Goal: Information Seeking & Learning: Learn about a topic

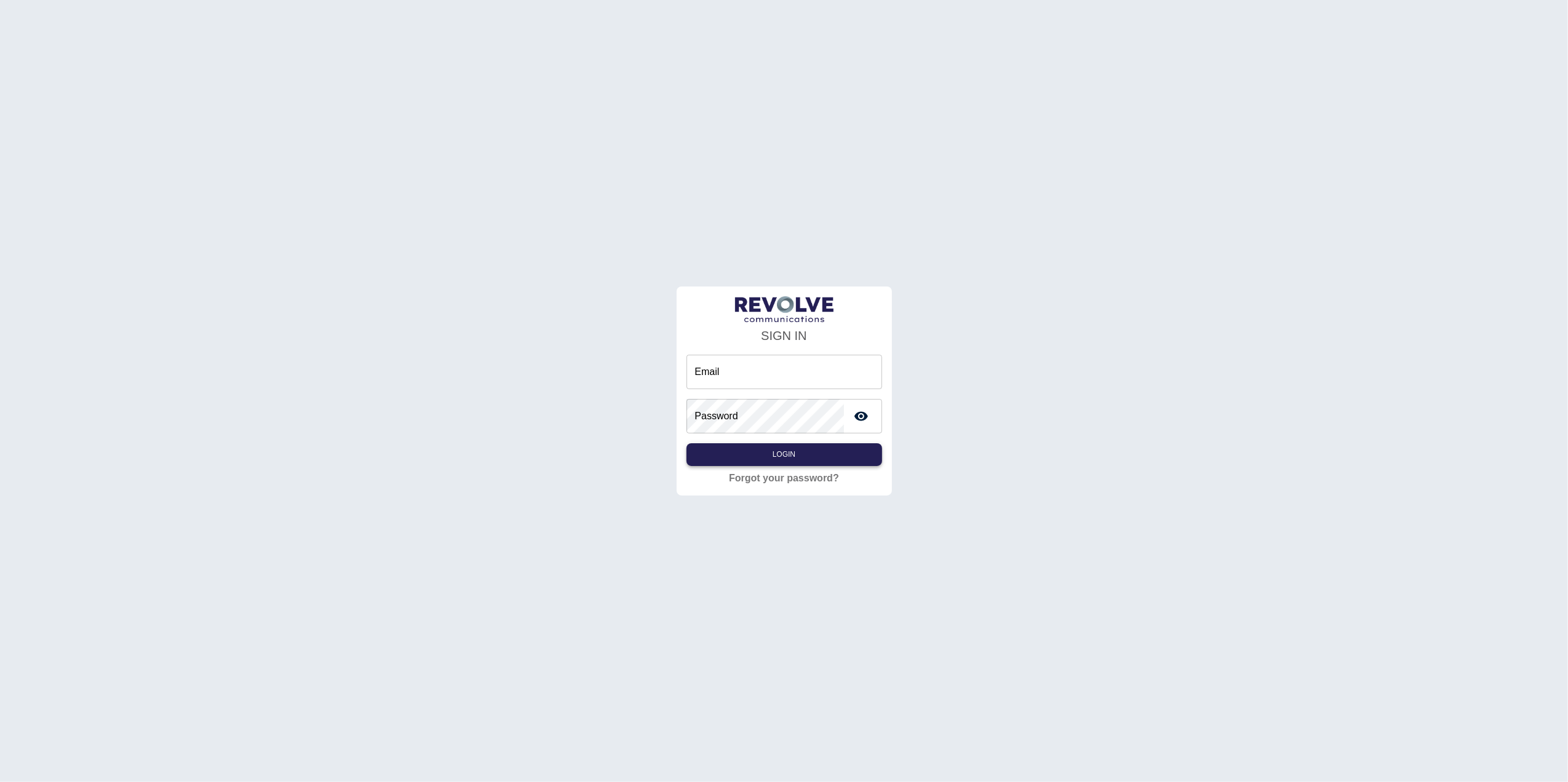
type input "**********"
click at [778, 459] on button "Login" at bounding box center [784, 454] width 196 height 23
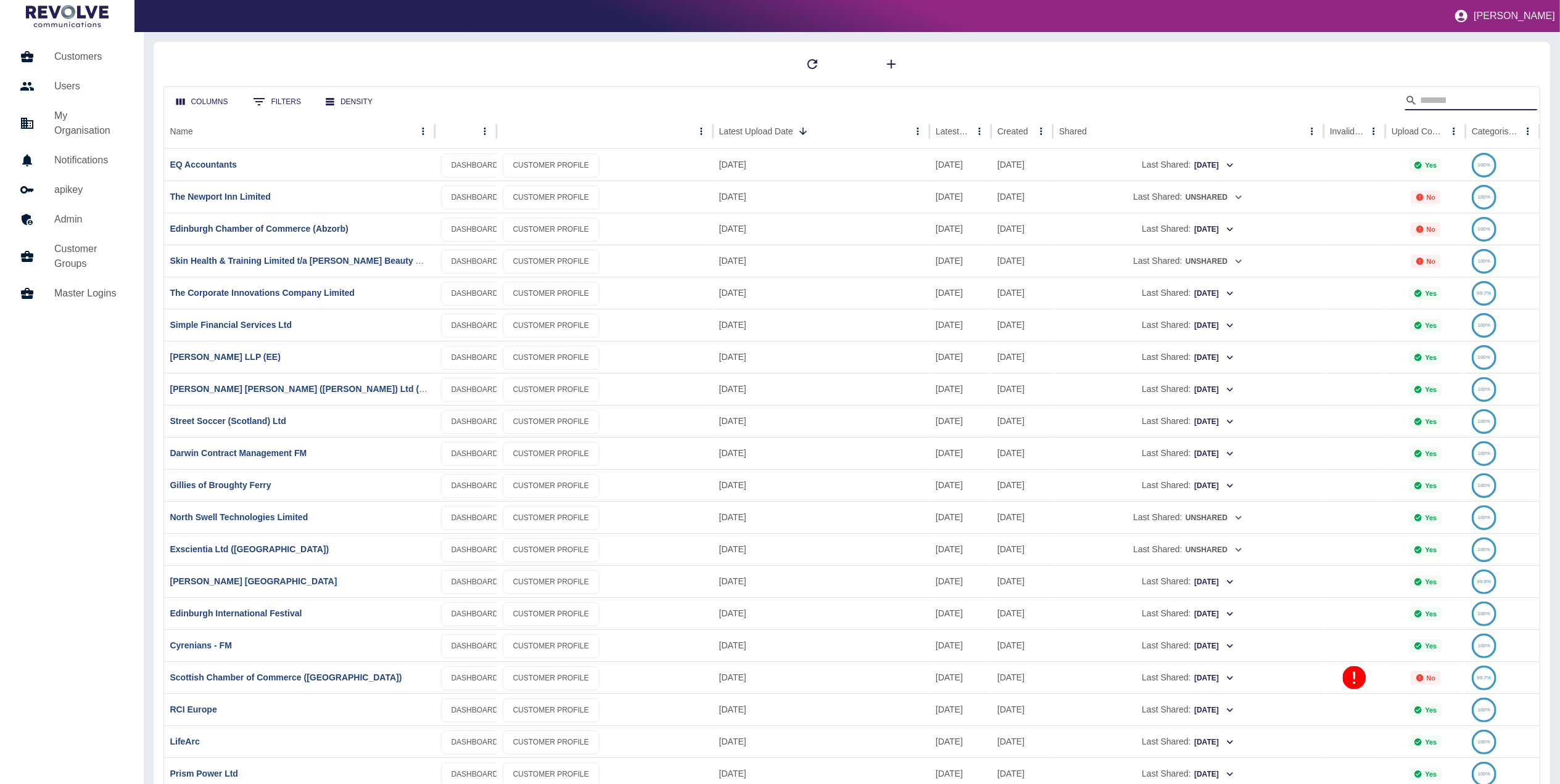
click at [1450, 94] on input "Search" at bounding box center [1469, 100] width 99 height 20
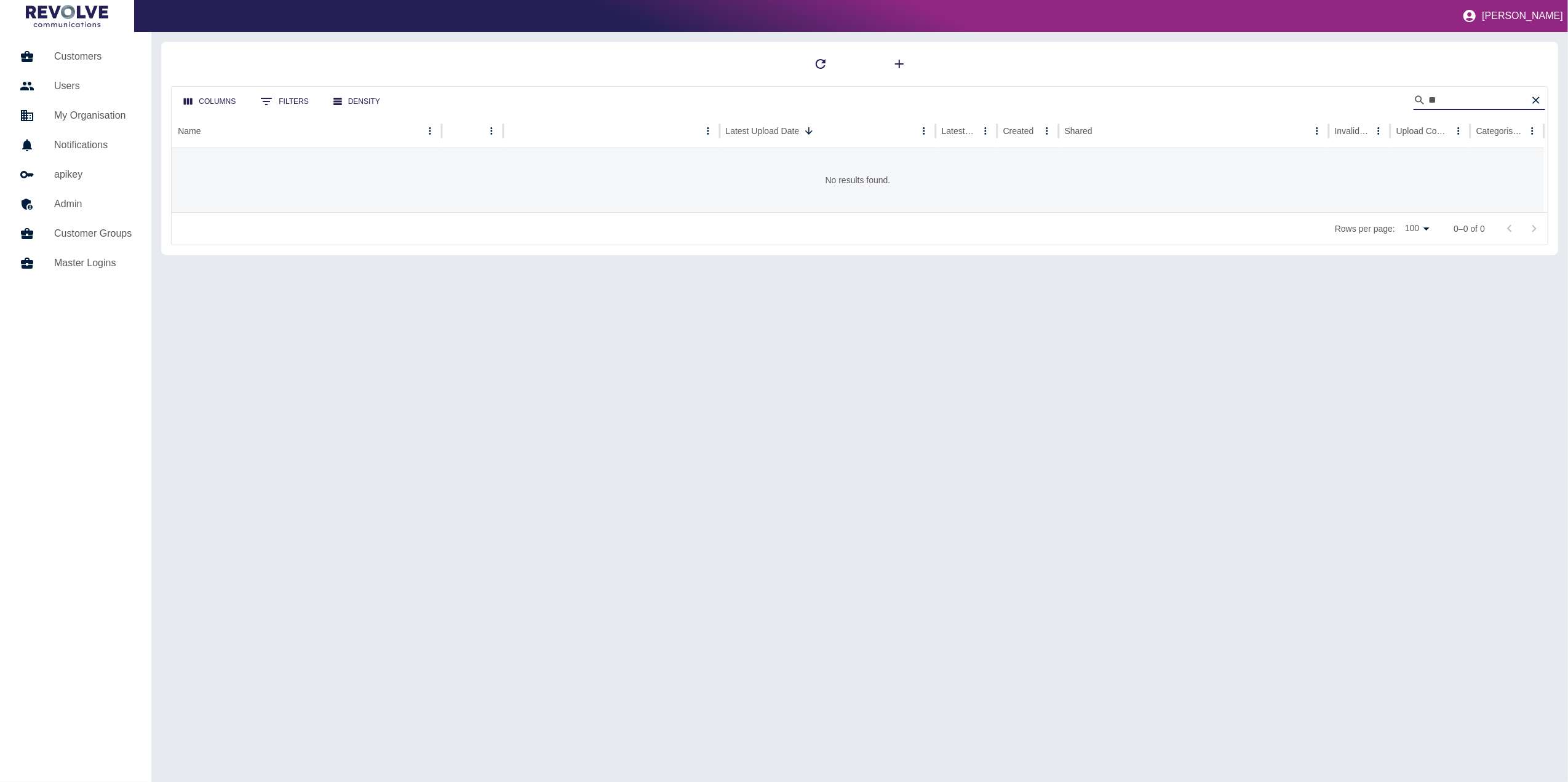
type input "*"
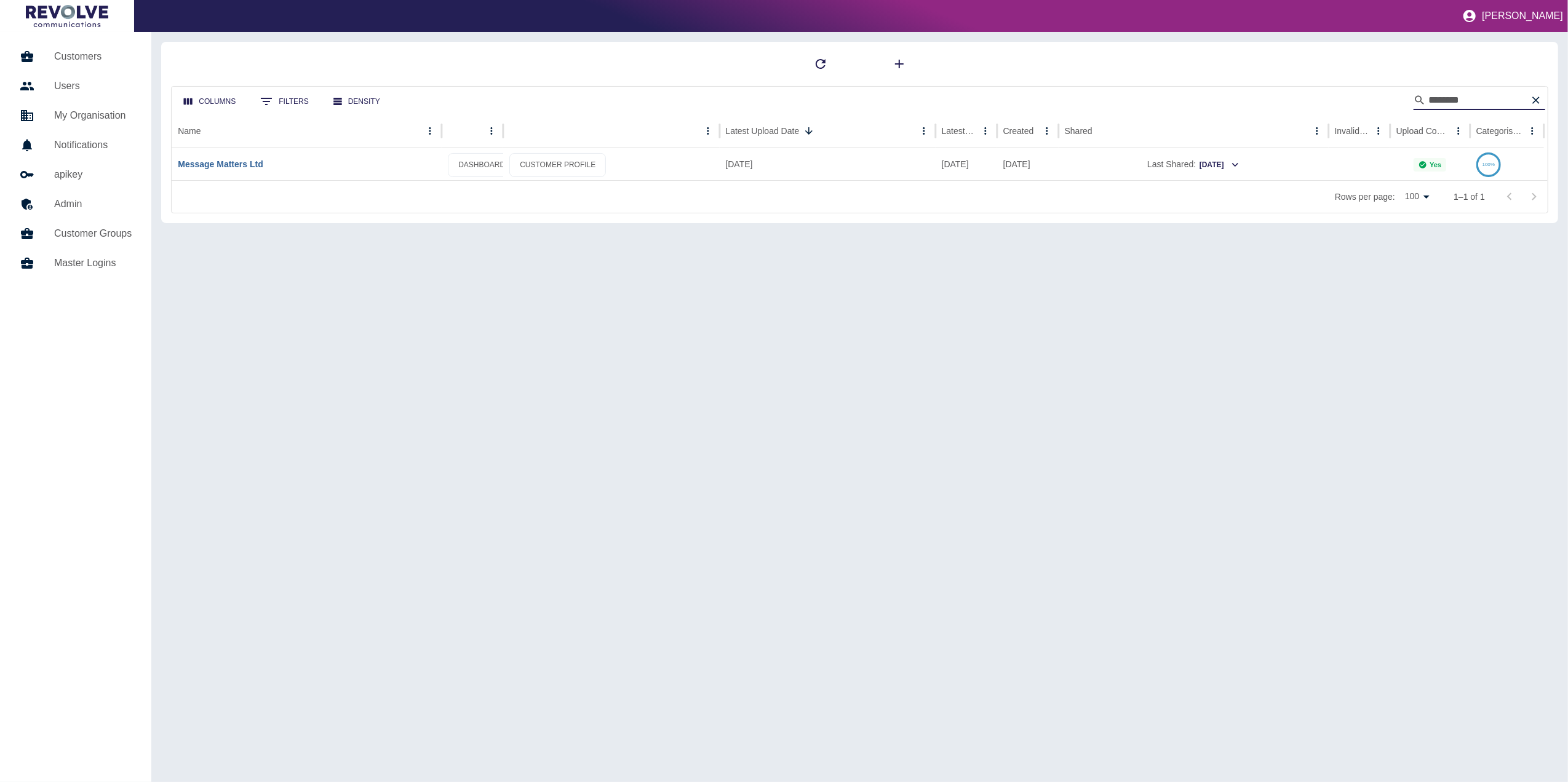
type input "*******"
click at [235, 160] on link "Message Matters Ltd" at bounding box center [220, 164] width 85 height 10
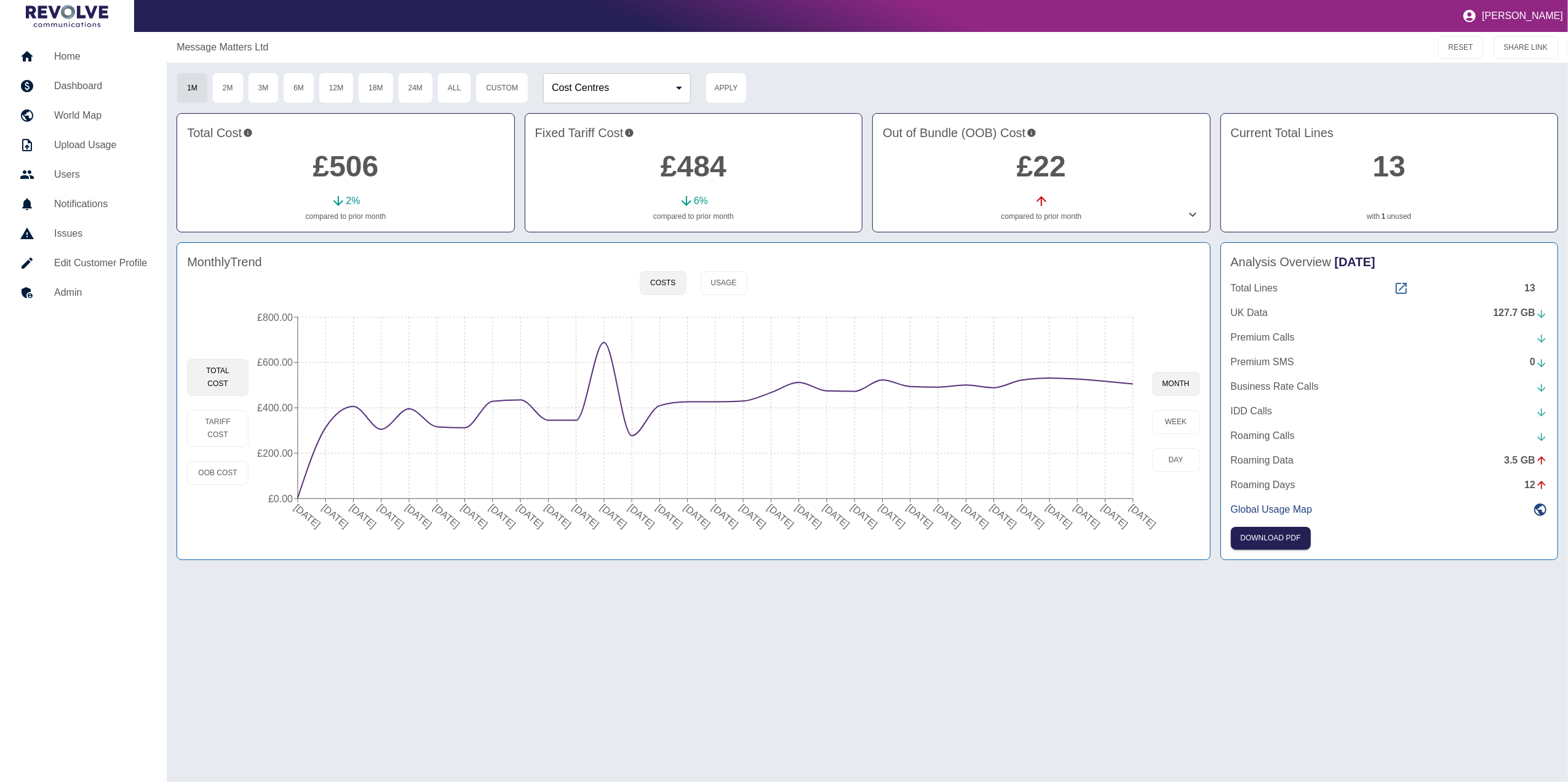
click at [1397, 281] on icon at bounding box center [1401, 289] width 15 height 15
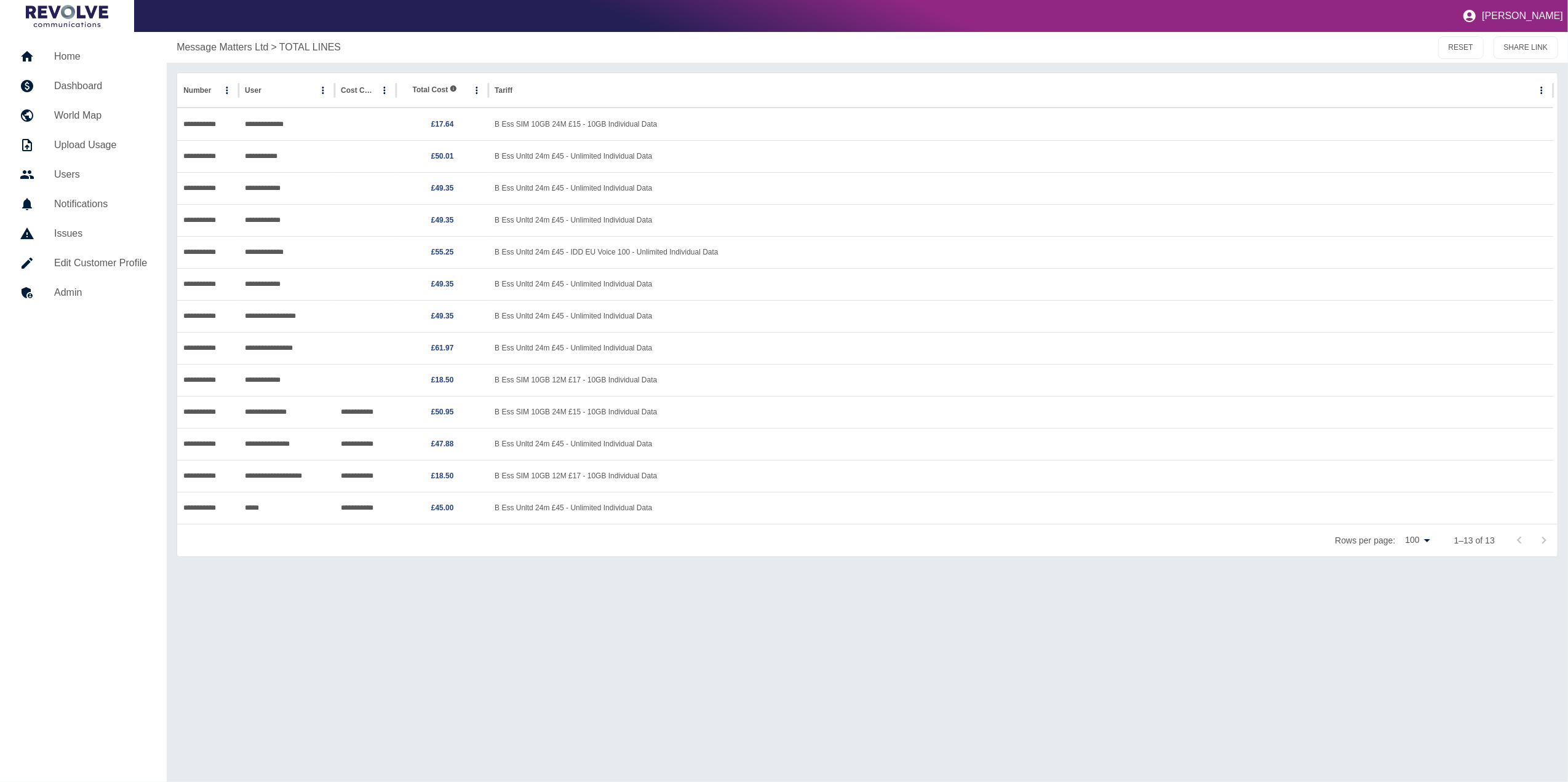
click at [85, 77] on link "Dashboard" at bounding box center [83, 86] width 147 height 30
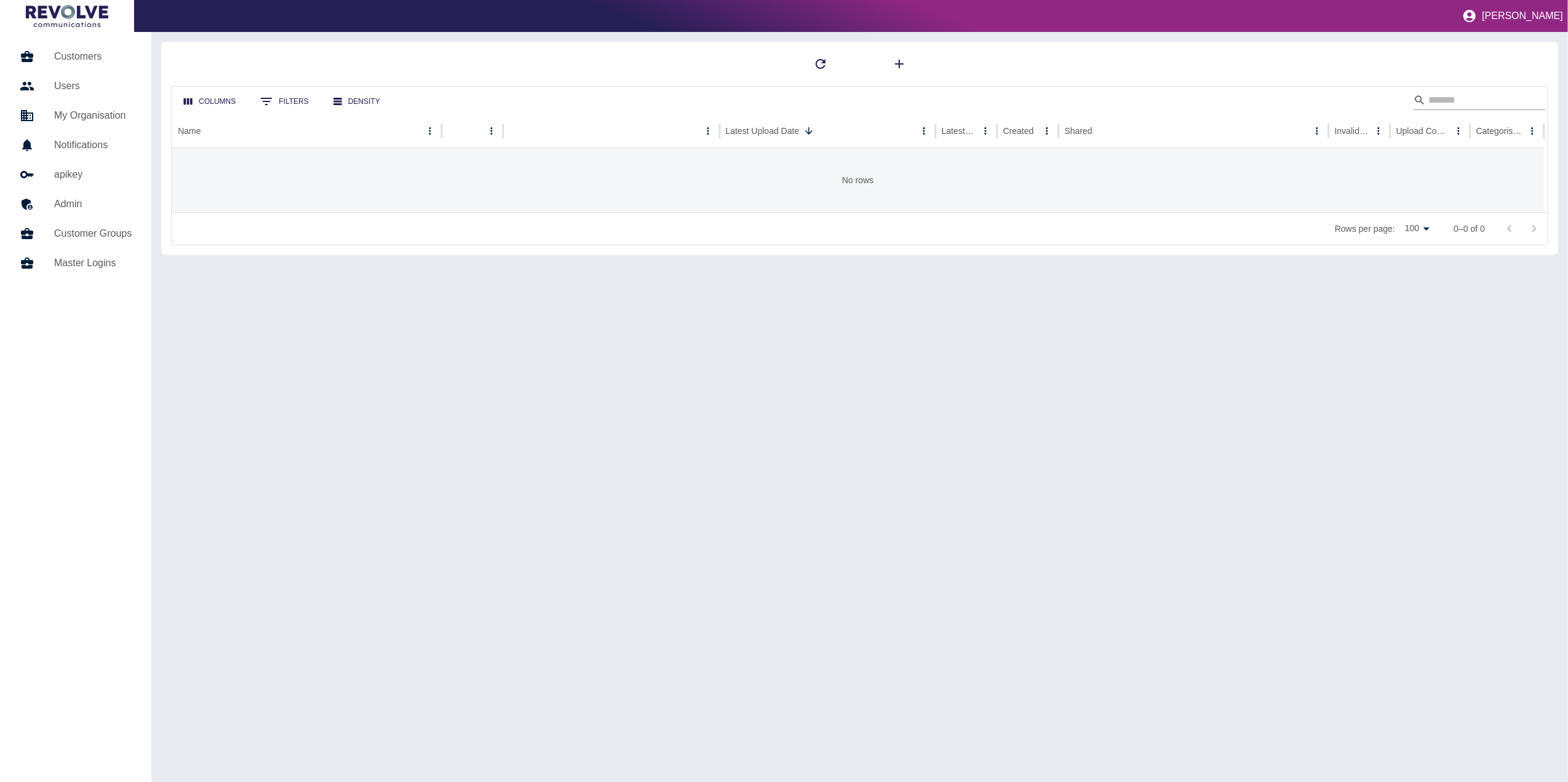
click at [1450, 105] on input "Search" at bounding box center [1477, 100] width 98 height 20
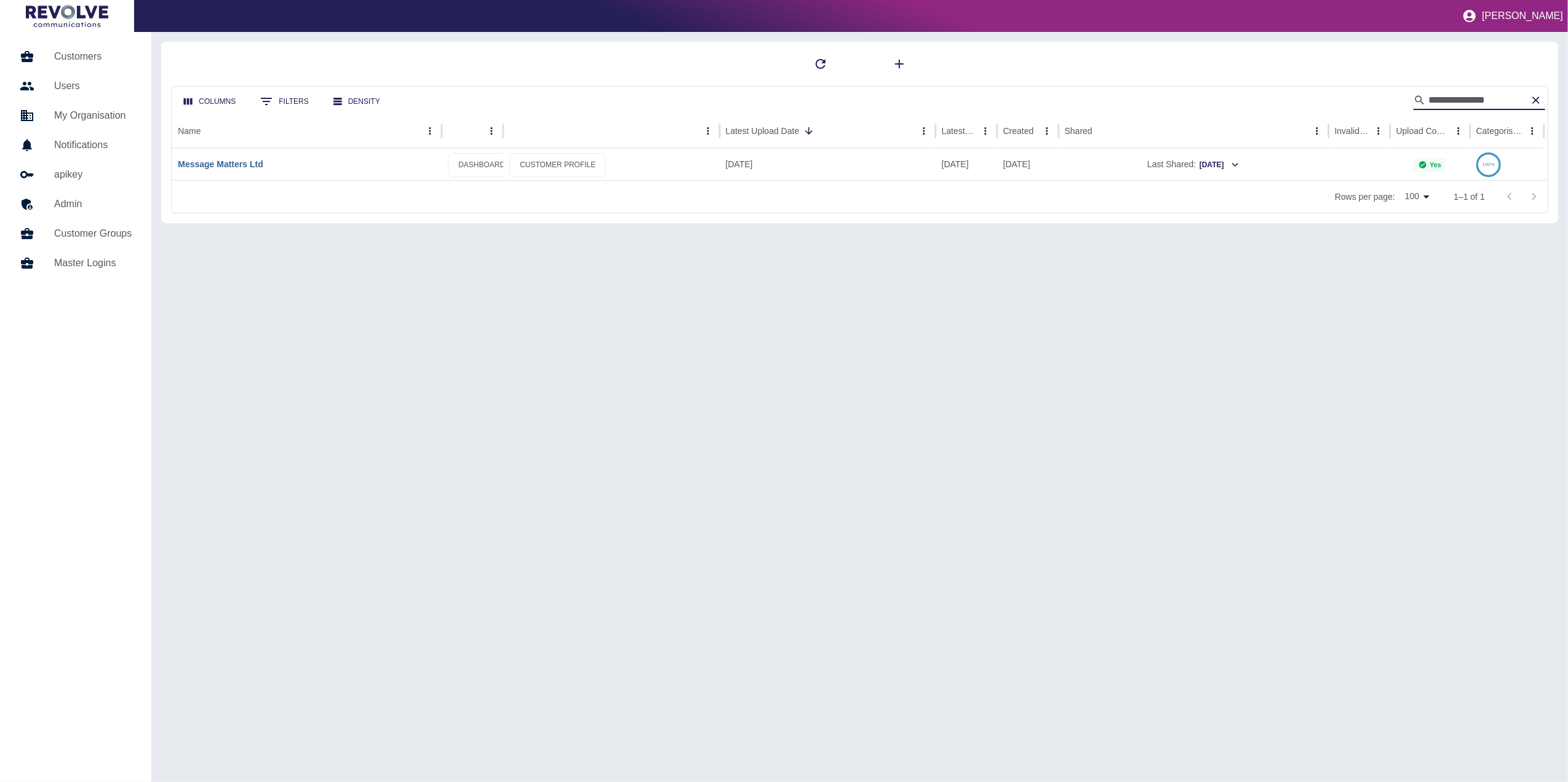
type input "**********"
click at [239, 164] on link "Message Matters Ltd" at bounding box center [220, 164] width 85 height 10
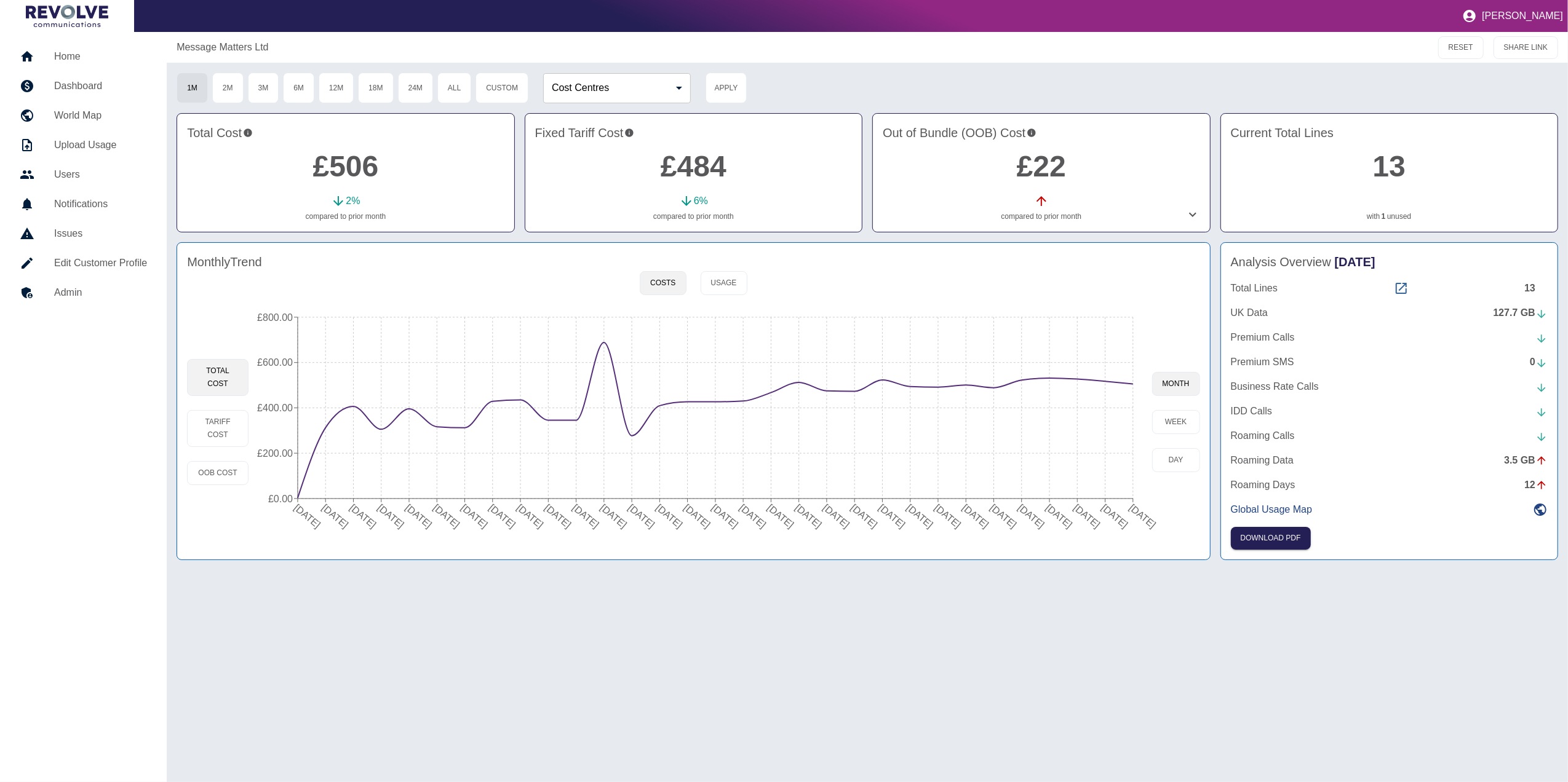
click at [1398, 287] on icon at bounding box center [1401, 289] width 15 height 15
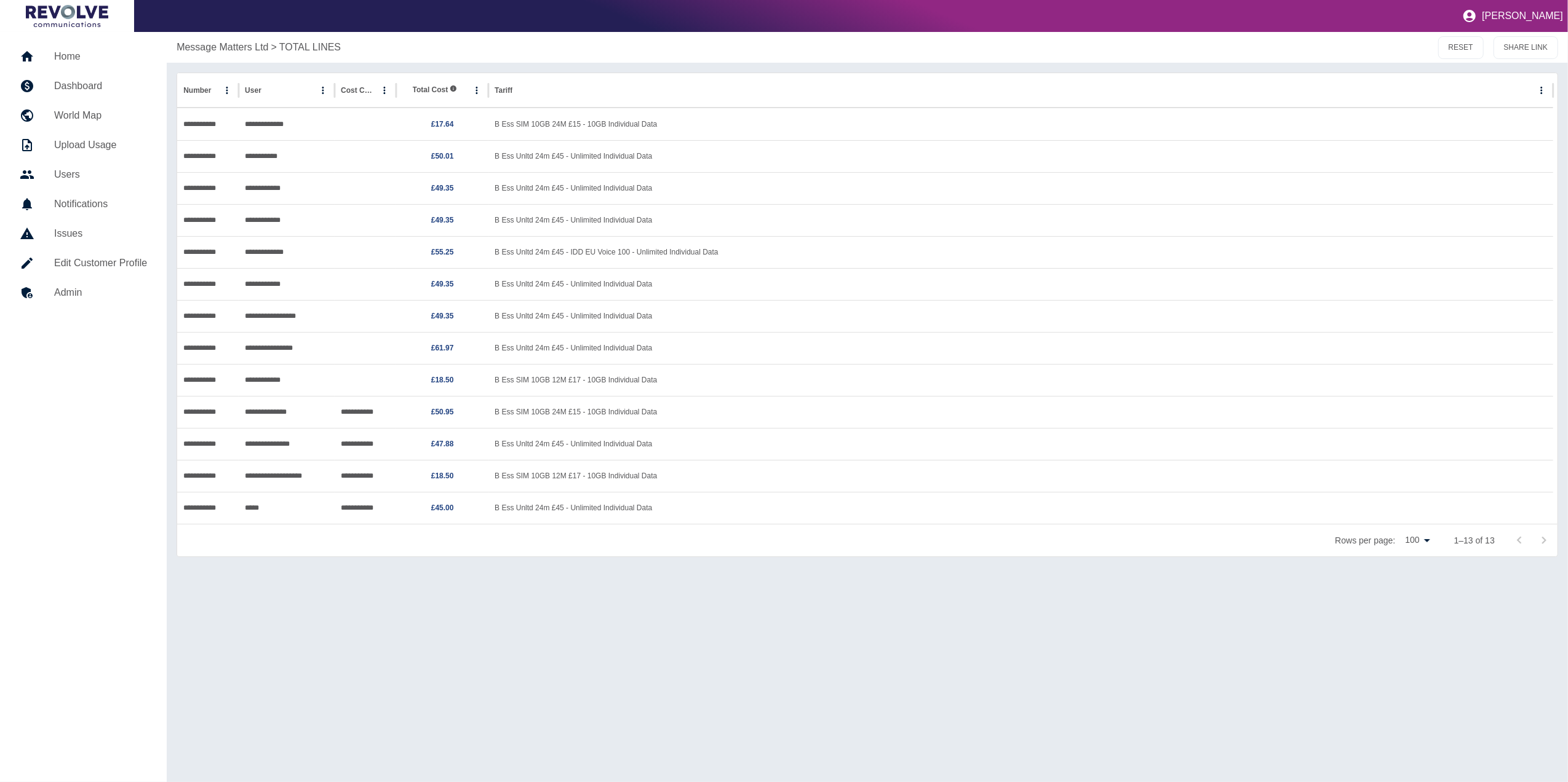
click at [76, 86] on h5 "Dashboard" at bounding box center [100, 86] width 93 height 15
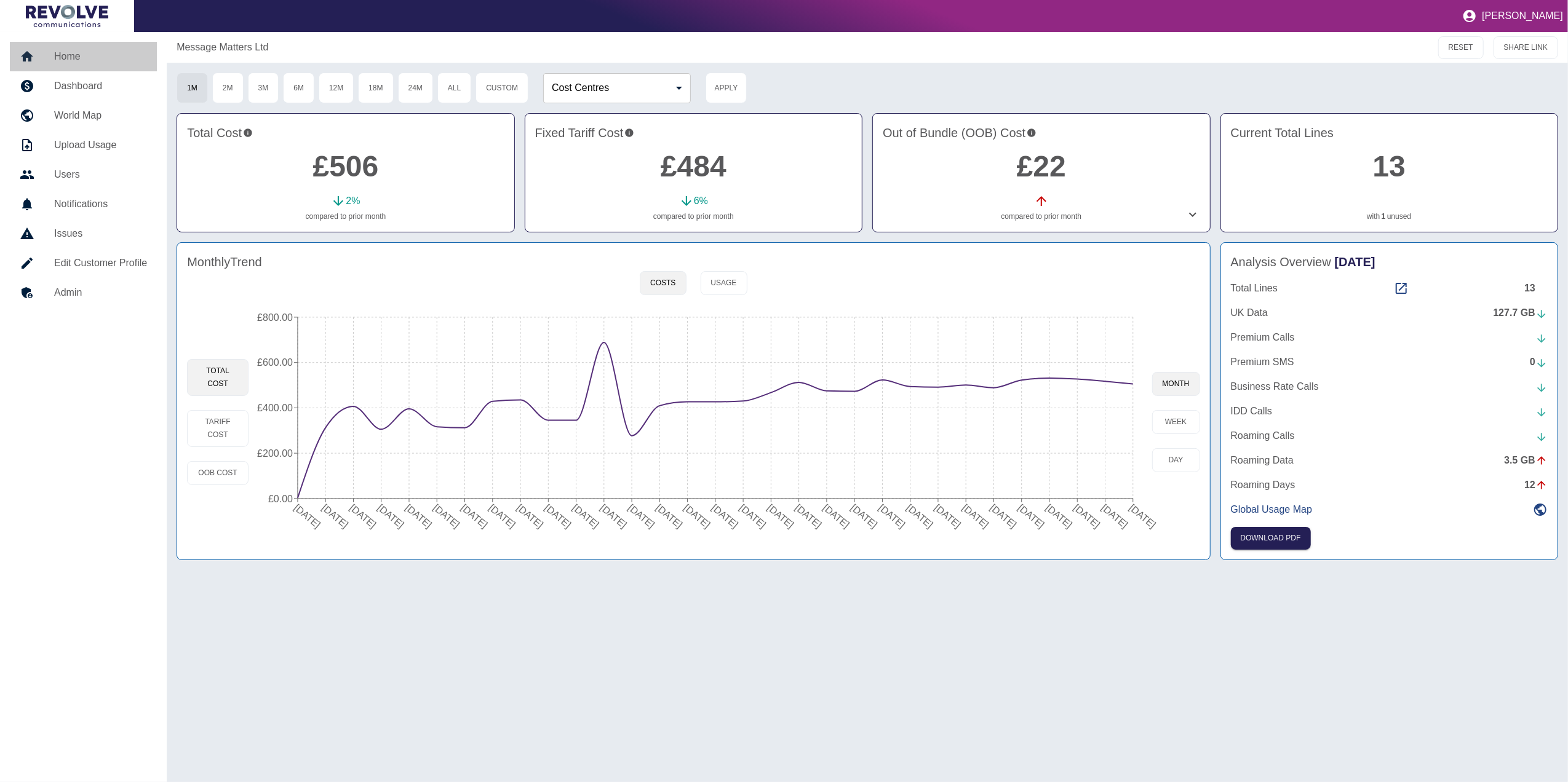
click at [89, 57] on h5 "Home" at bounding box center [100, 57] width 93 height 15
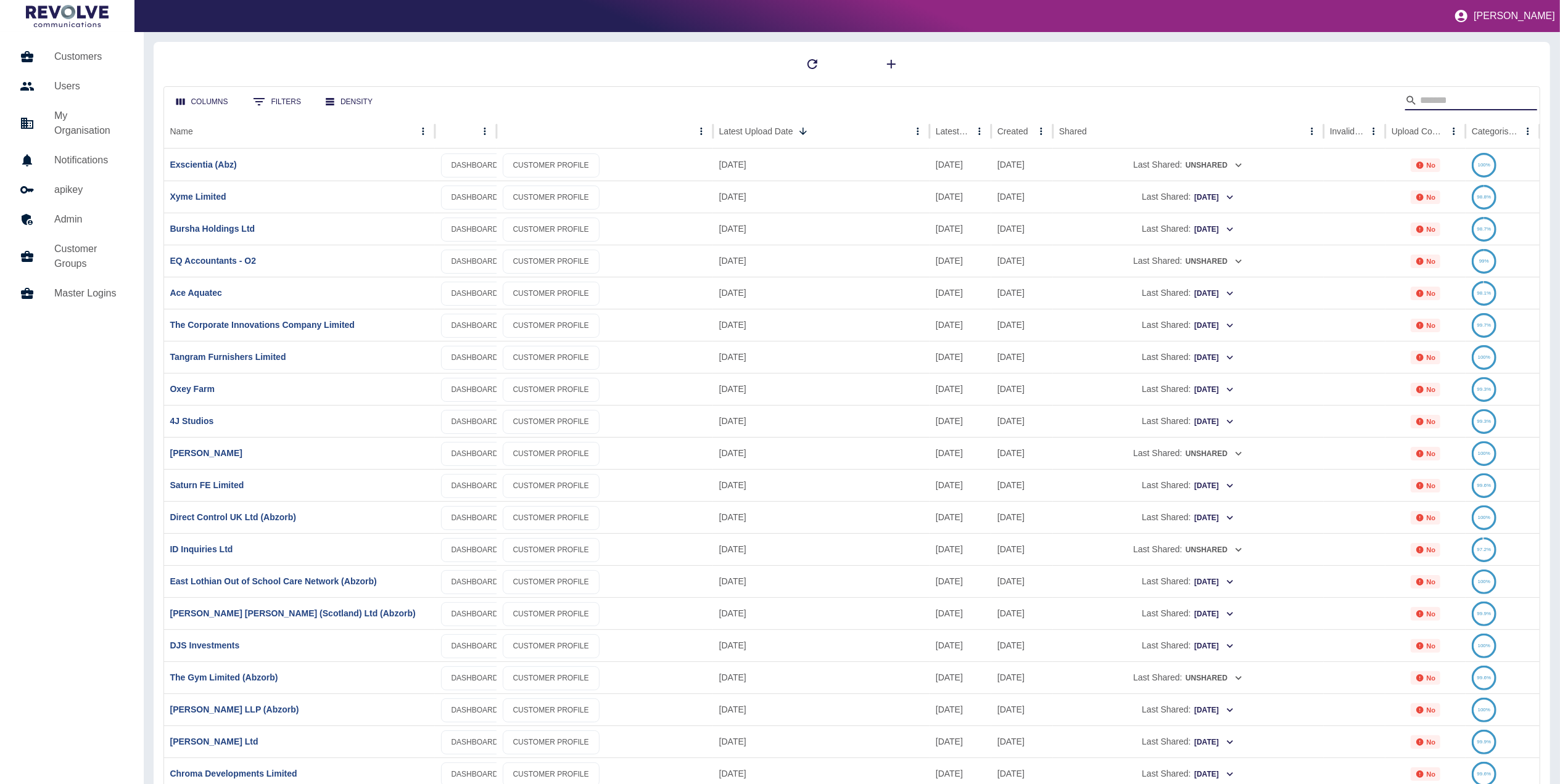
click at [1452, 95] on input "Search" at bounding box center [1469, 100] width 99 height 20
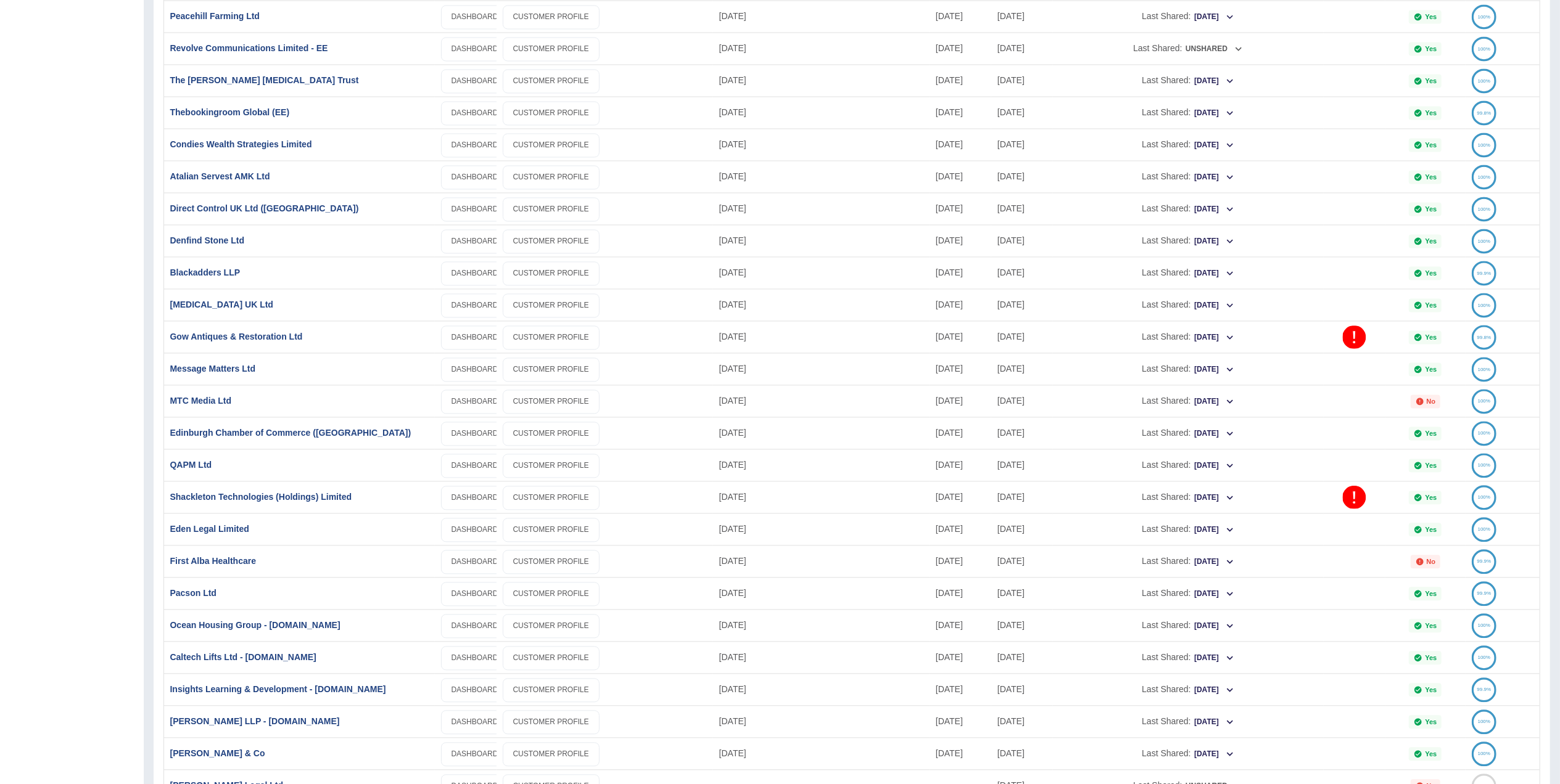
scroll to position [2527, 0]
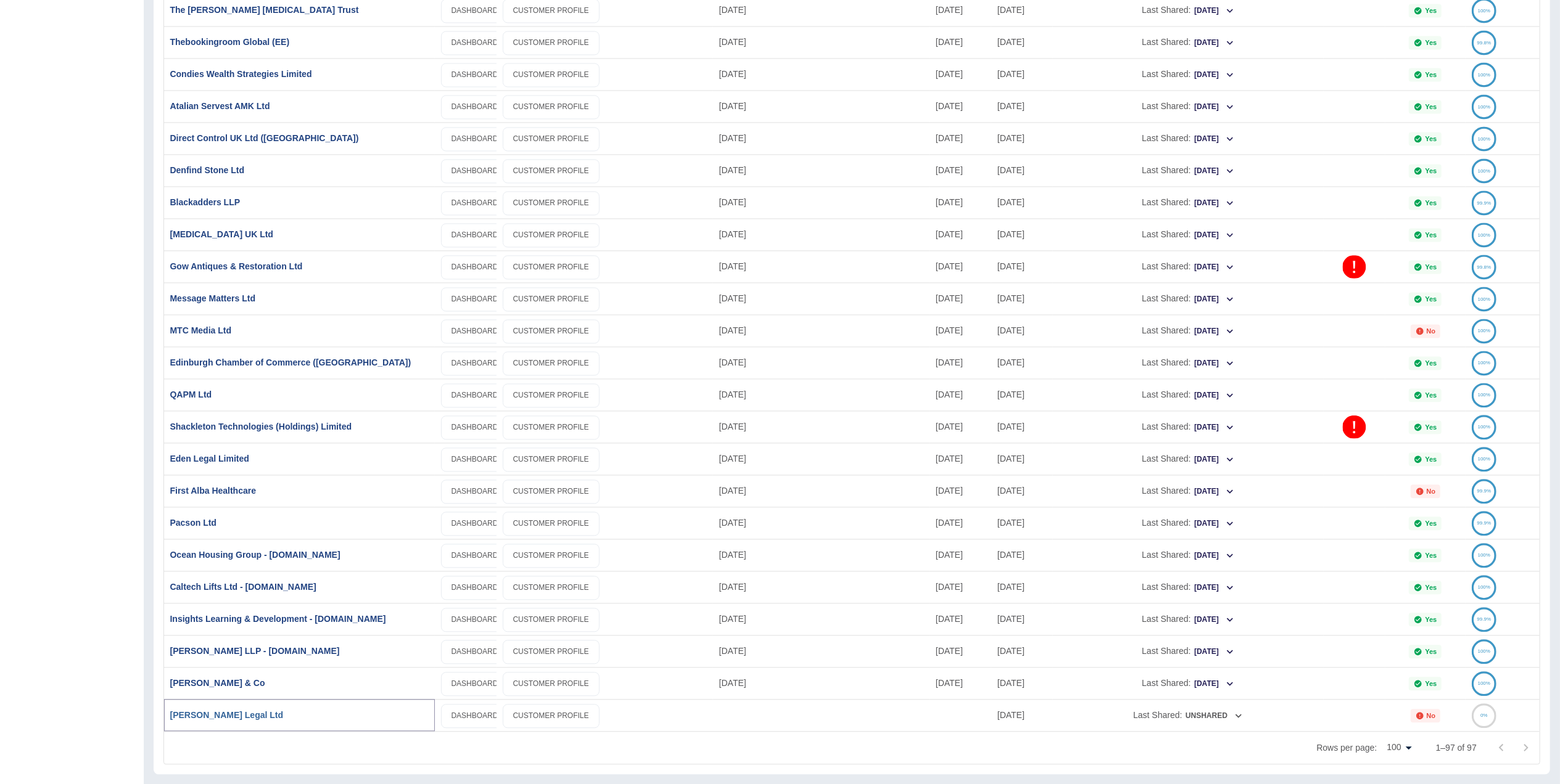
click at [227, 713] on link "[PERSON_NAME] Legal Ltd" at bounding box center [227, 714] width 113 height 10
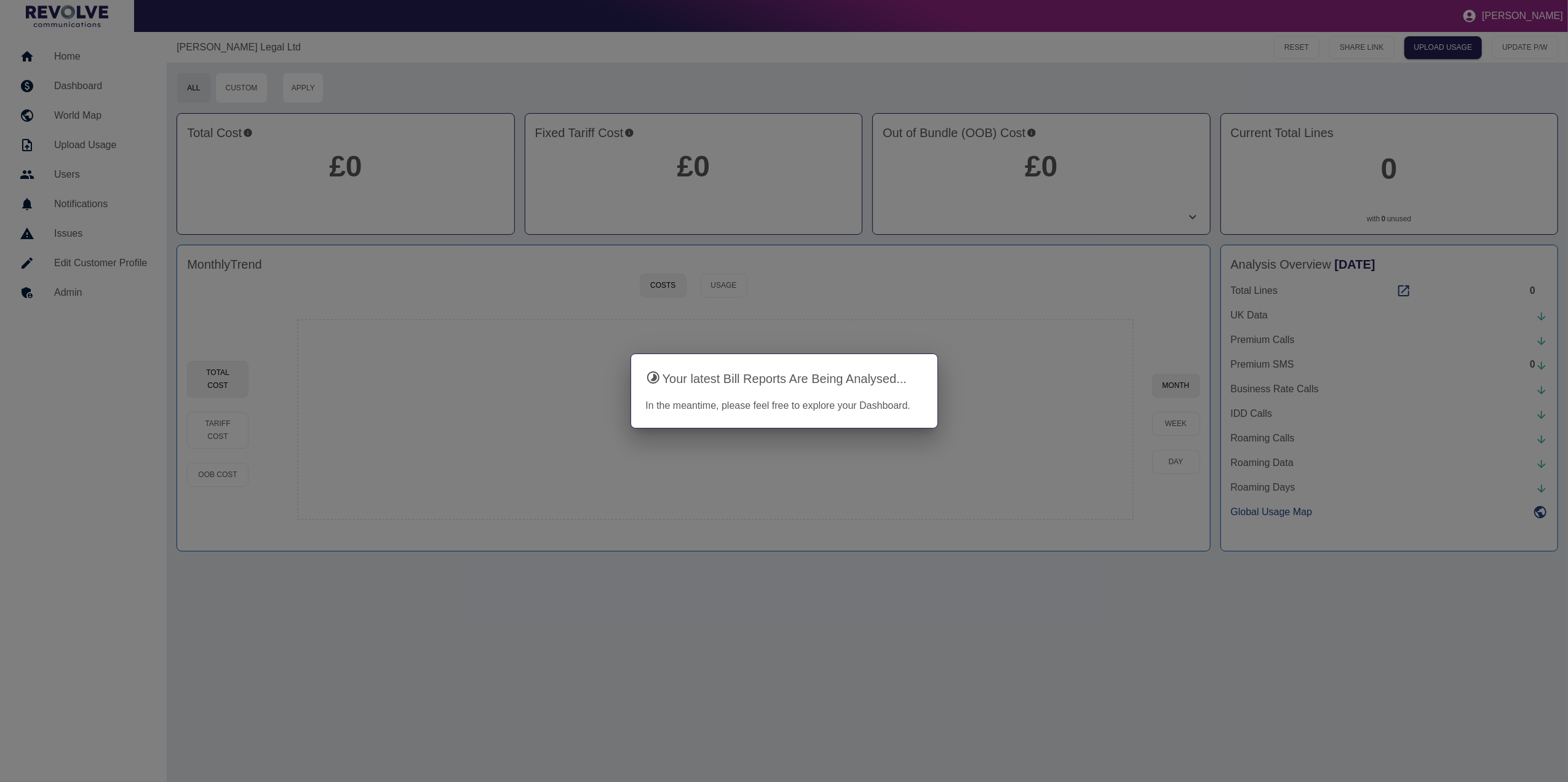
click at [770, 628] on div at bounding box center [784, 391] width 1568 height 782
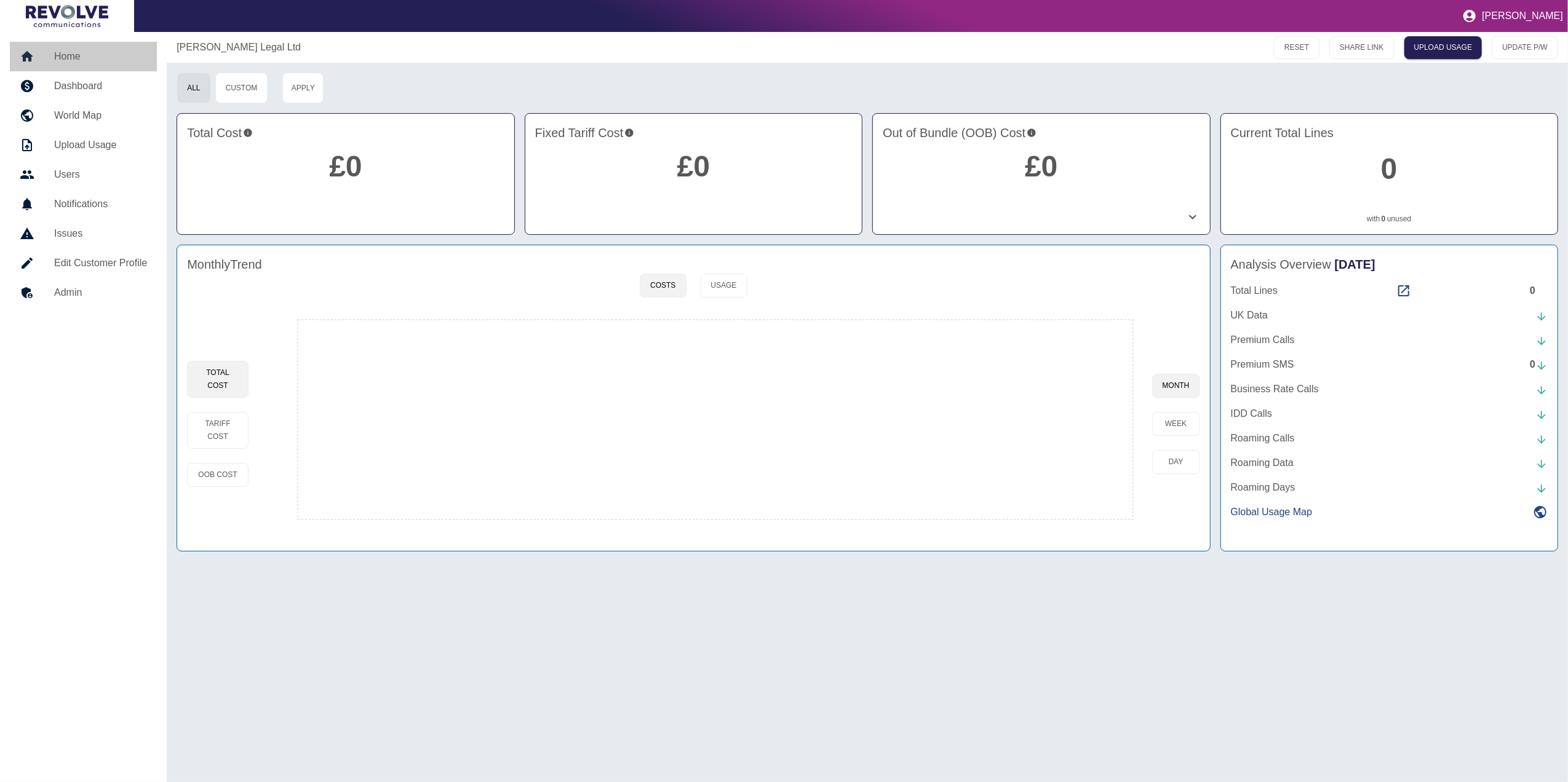
click at [86, 63] on h5 "Home" at bounding box center [100, 57] width 93 height 15
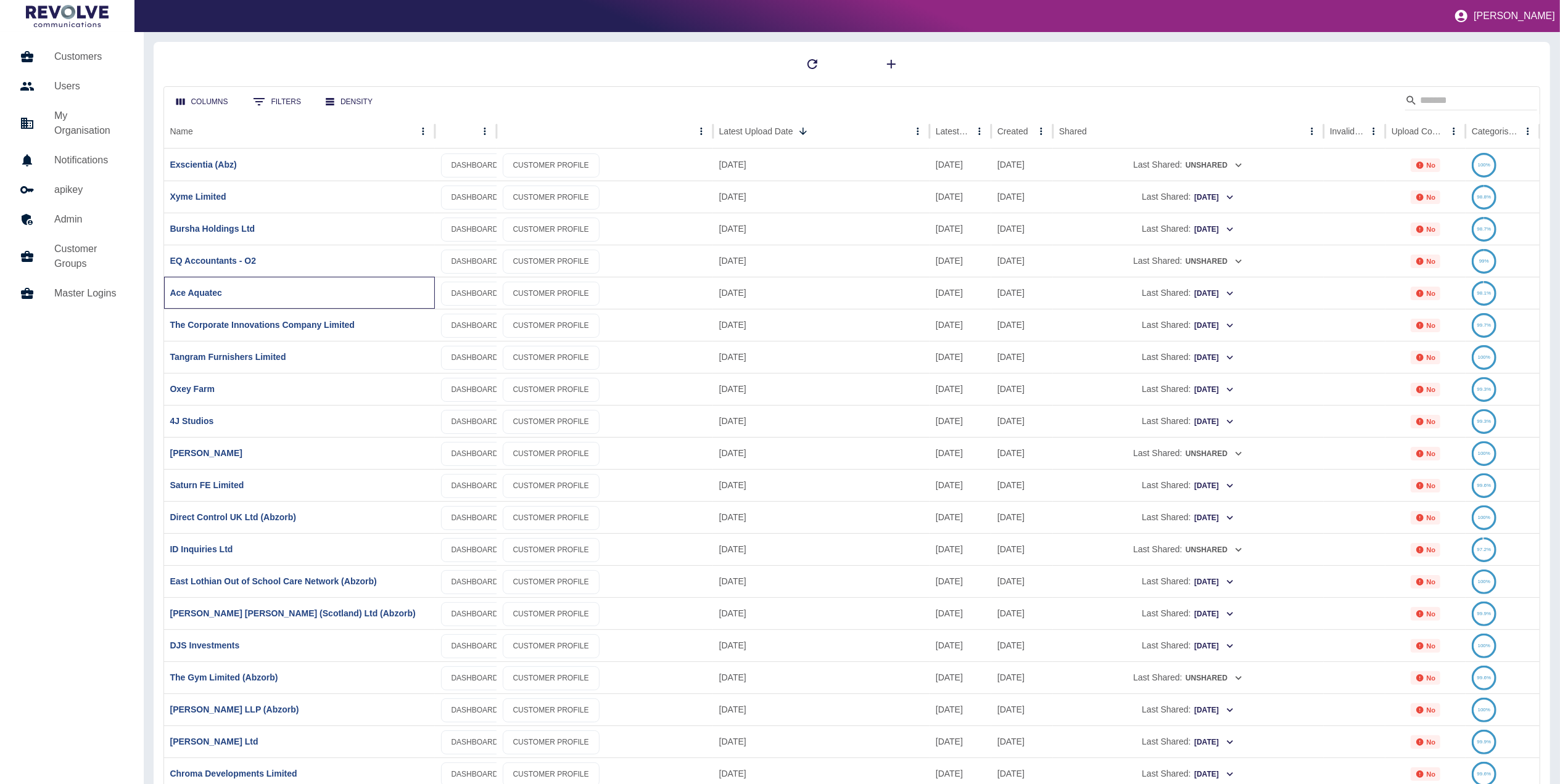
click at [210, 285] on div "Ace Aquatec" at bounding box center [300, 292] width 271 height 32
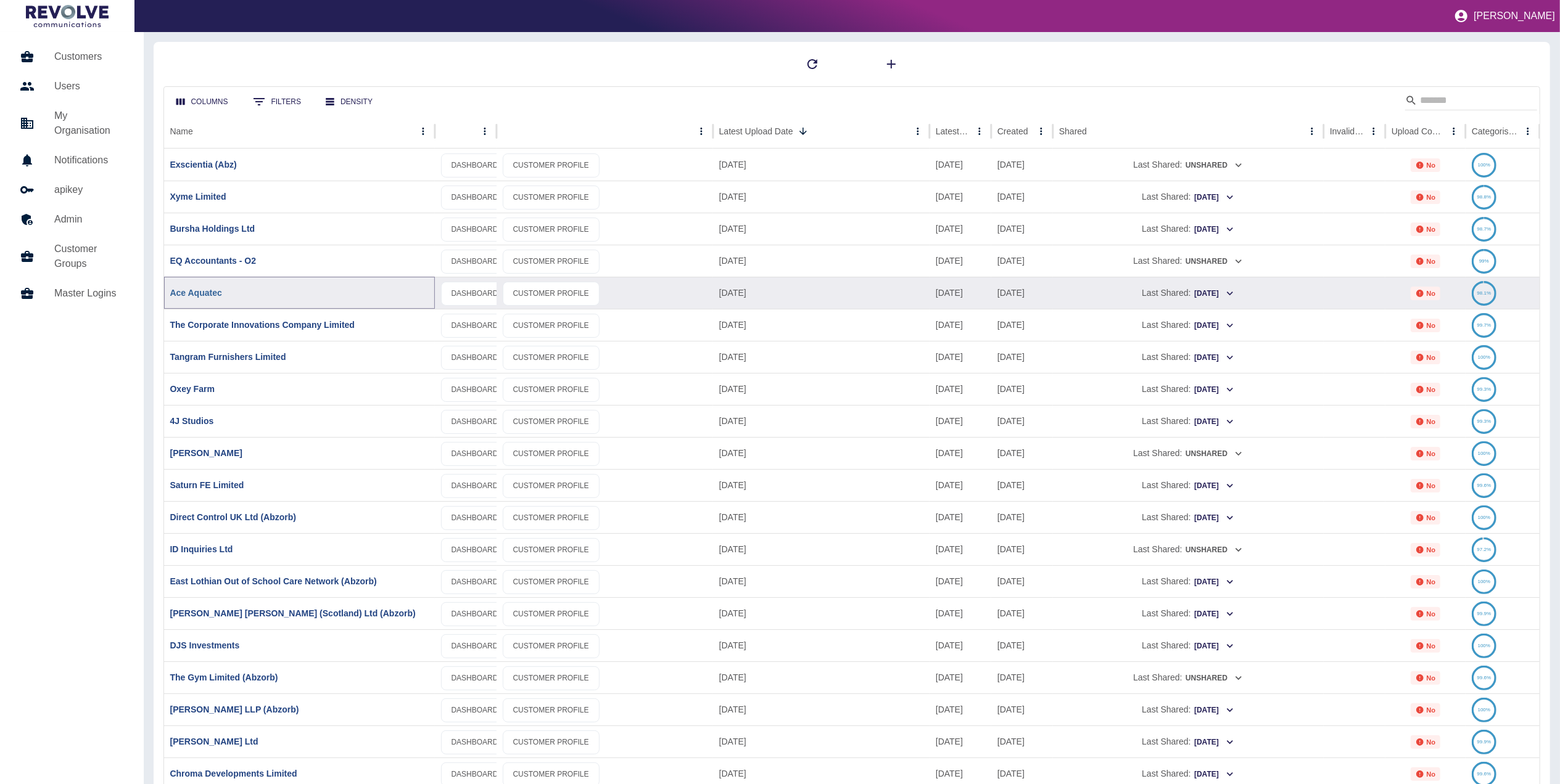
click at [202, 289] on link "Ace Aquatec" at bounding box center [196, 292] width 52 height 10
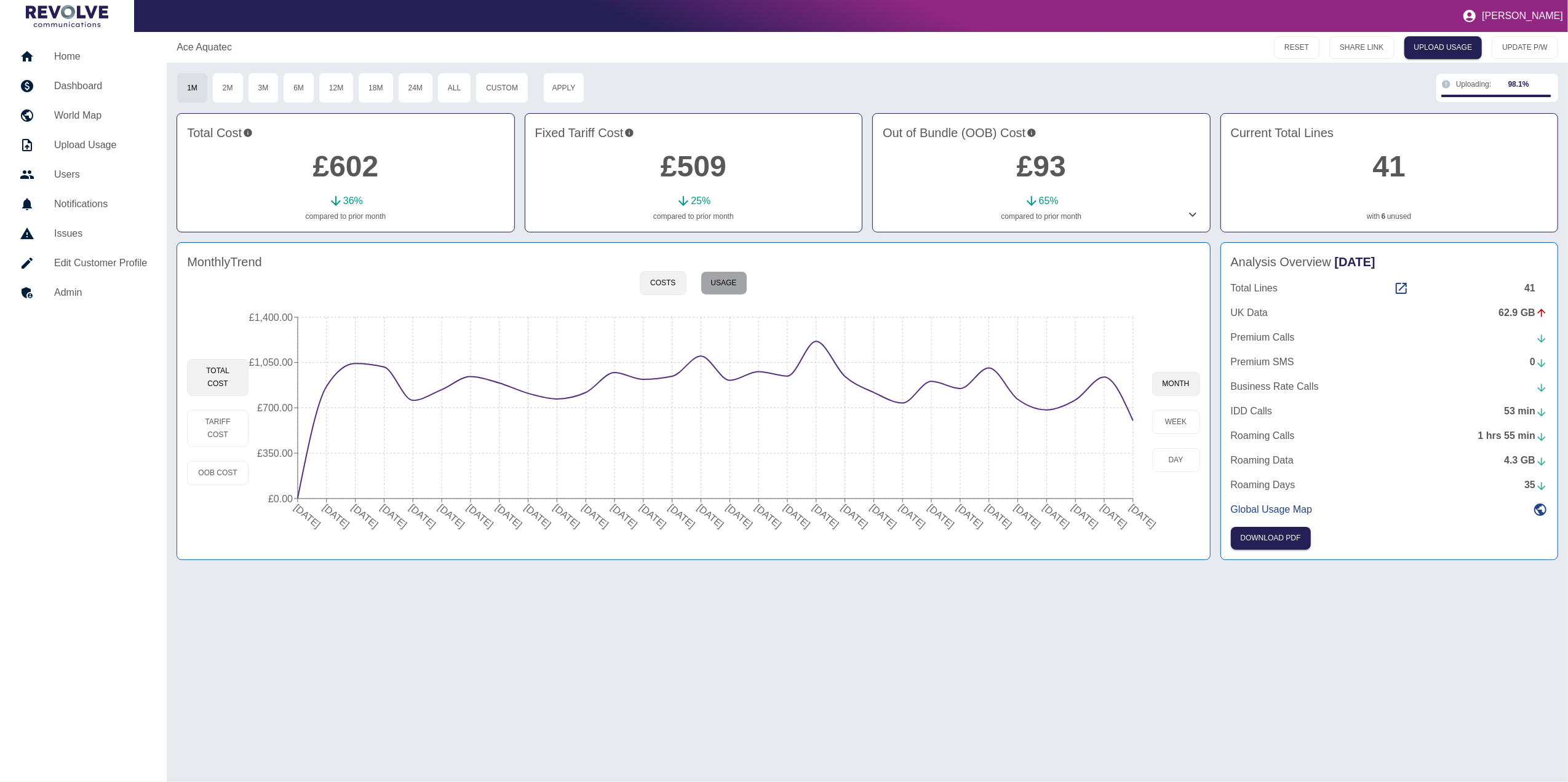
click at [712, 294] on button "Usage" at bounding box center [723, 283] width 47 height 24
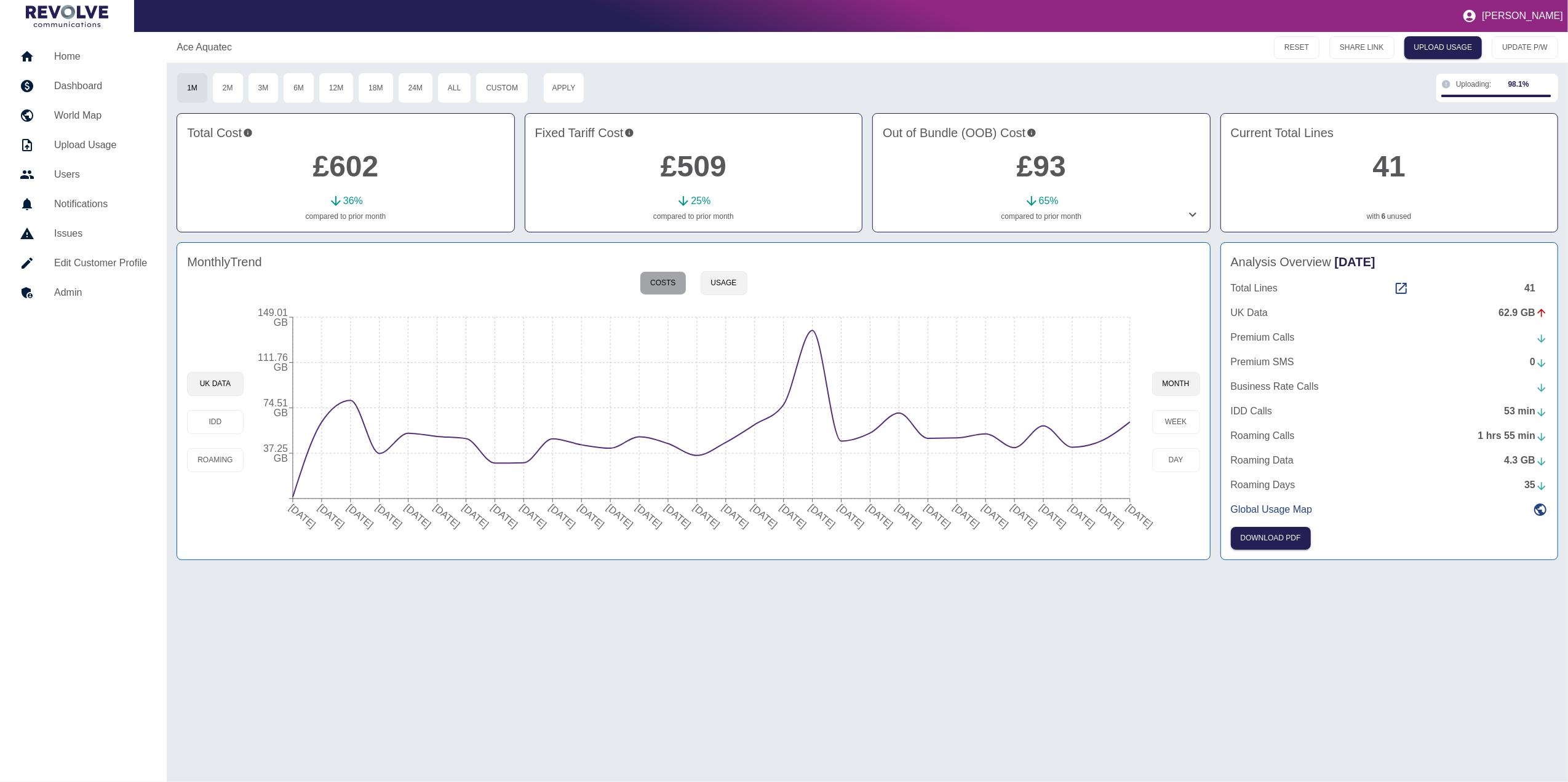
click at [678, 281] on button "Costs" at bounding box center [663, 283] width 46 height 24
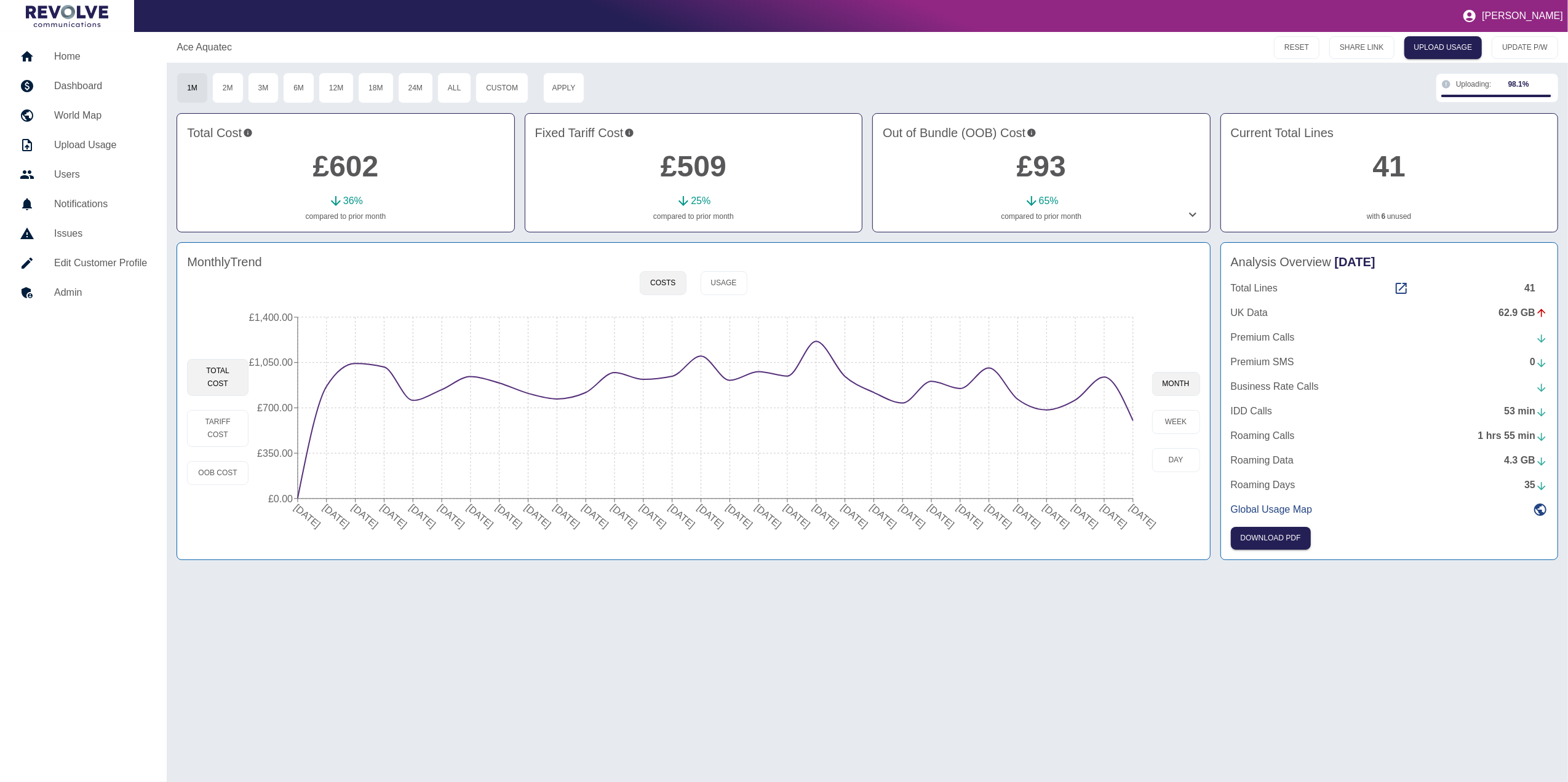
click at [1381, 218] on link "6" at bounding box center [1383, 216] width 4 height 11
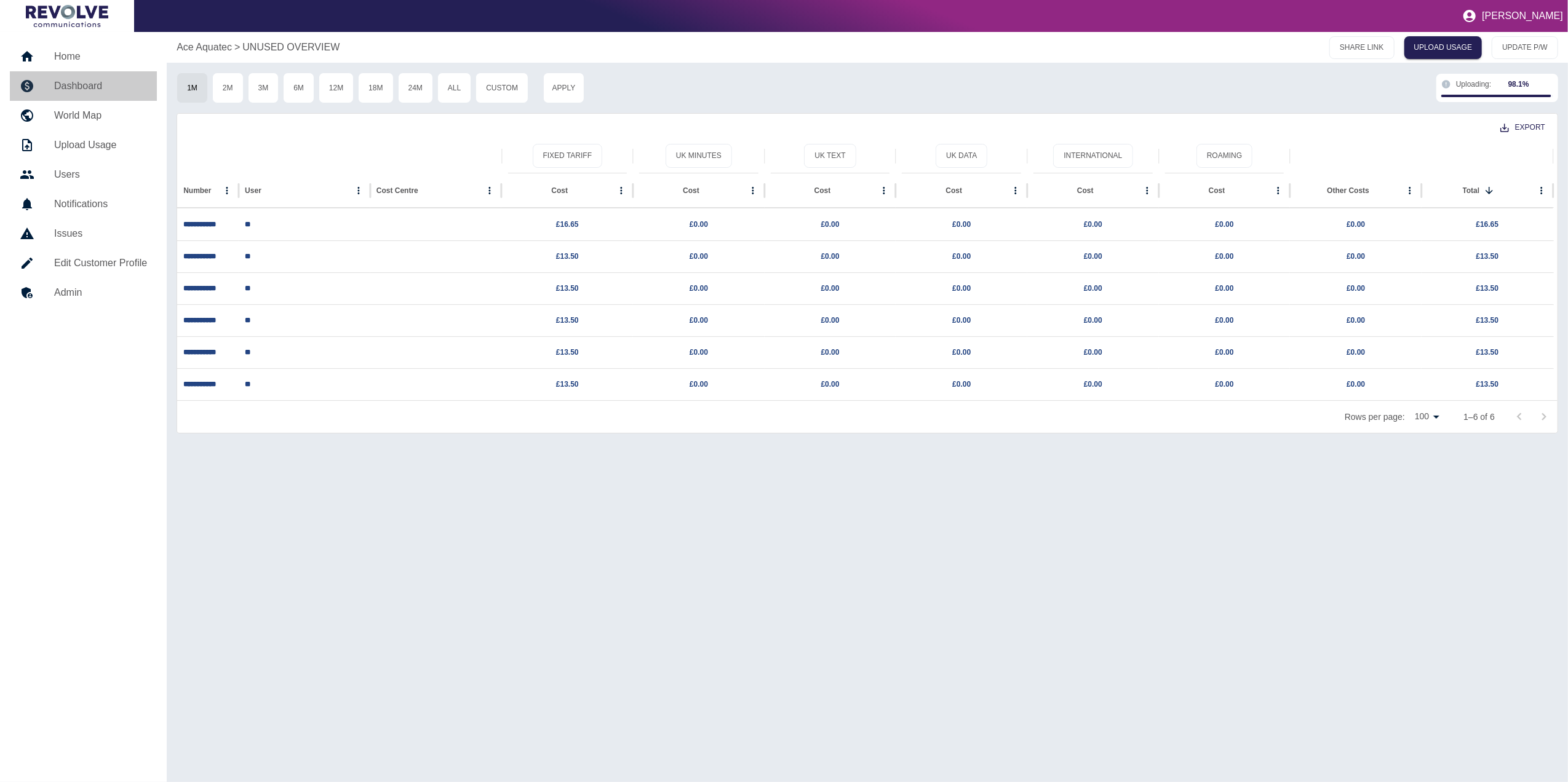
click at [69, 90] on h5 "Dashboard" at bounding box center [100, 86] width 93 height 15
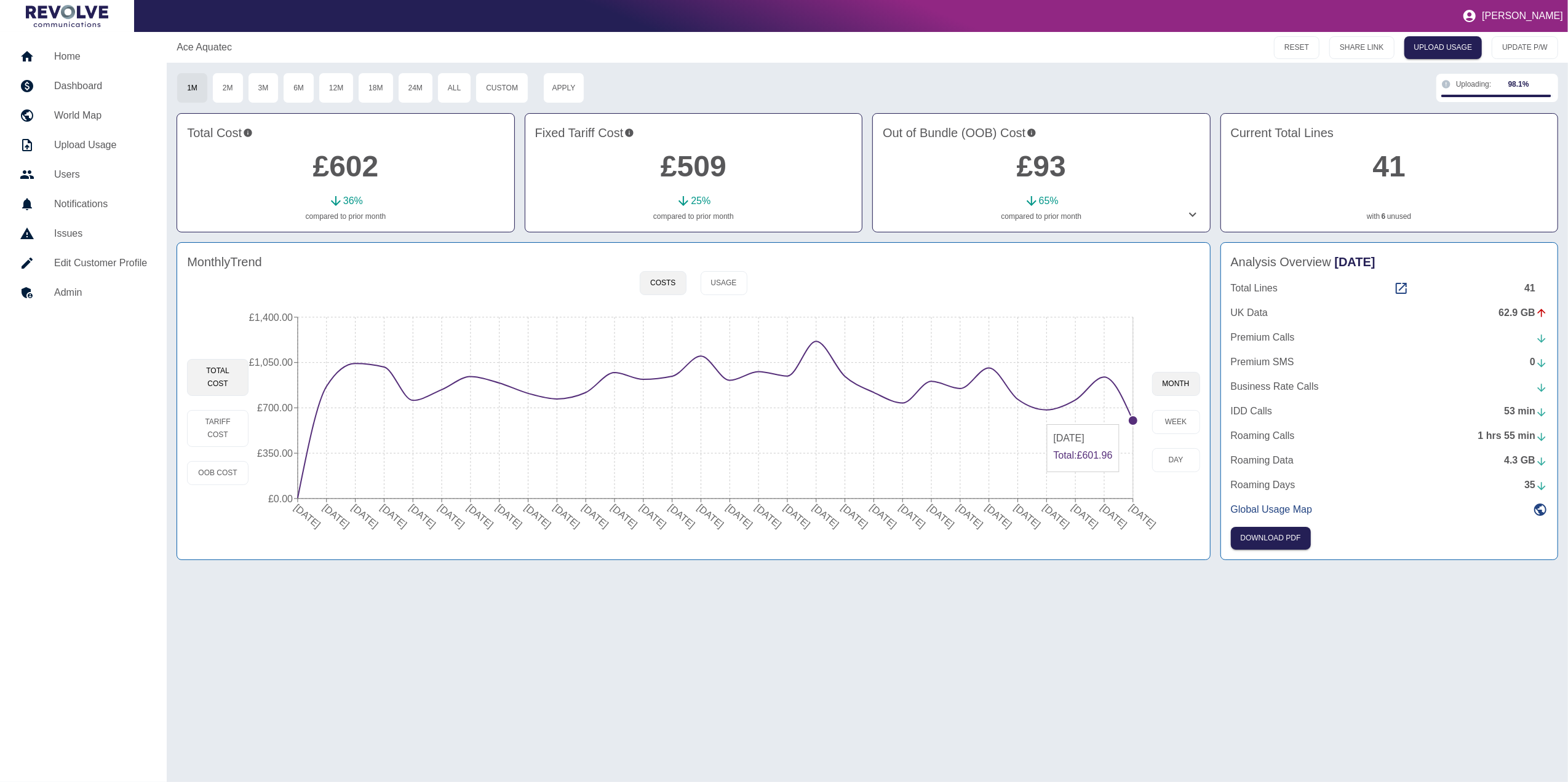
click at [1130, 419] on circle at bounding box center [1132, 420] width 10 height 10
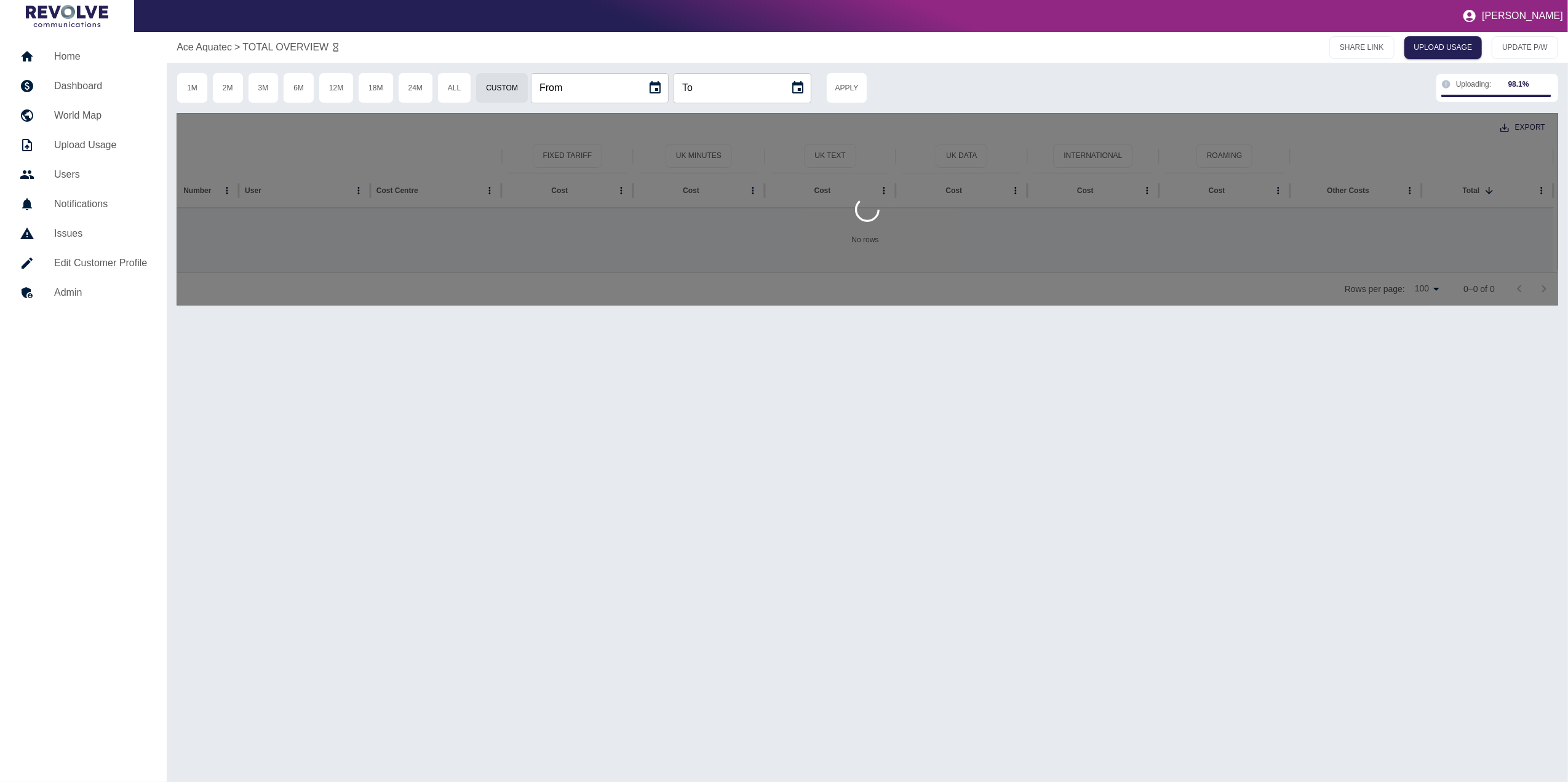
type input "**********"
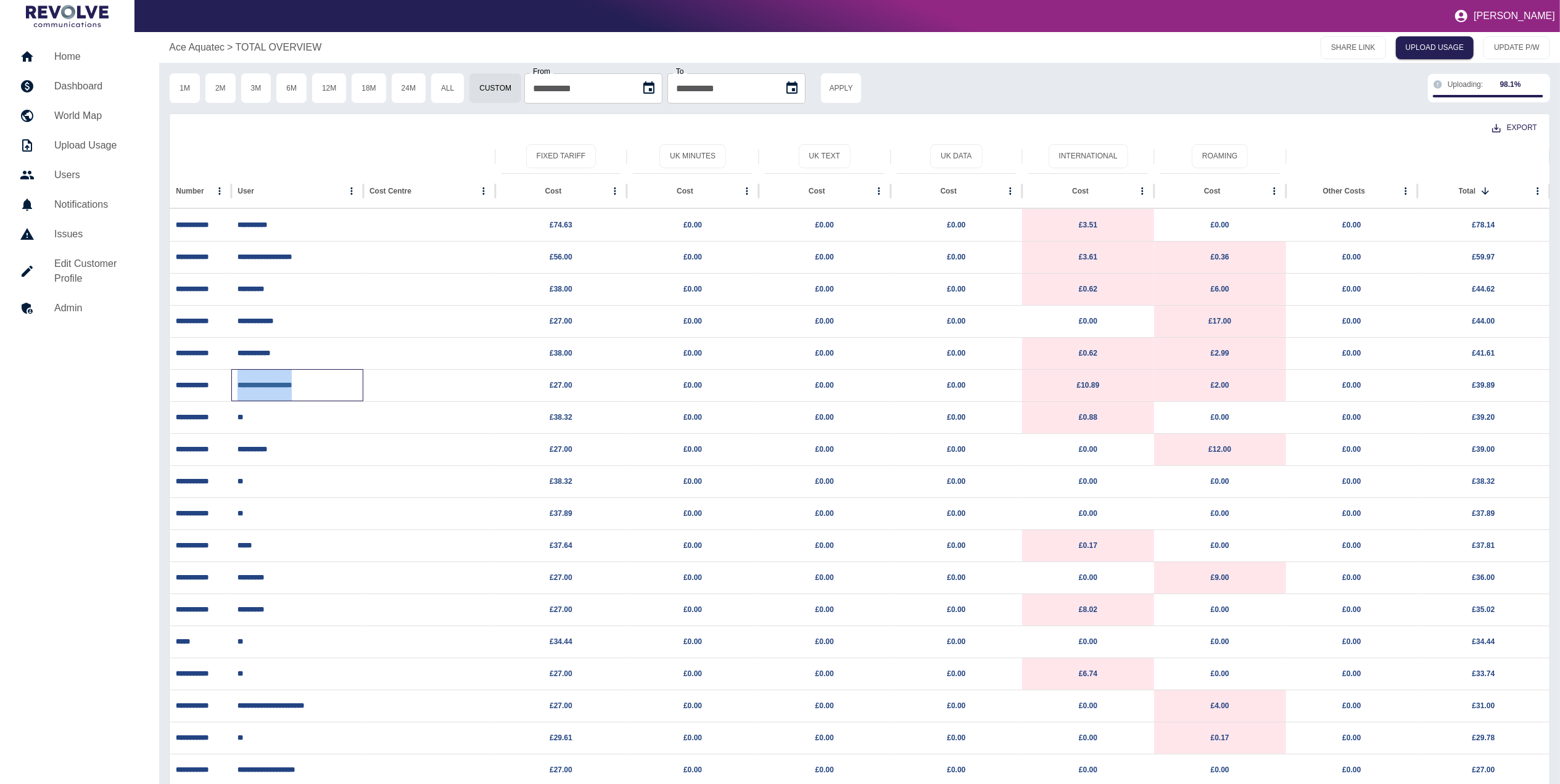
drag, startPoint x: 319, startPoint y: 385, endPoint x: 238, endPoint y: 383, distance: 81.0
click at [238, 383] on p "**********" at bounding box center [298, 386] width 120 height 31
copy link "**********"
click at [282, 121] on div "Export" at bounding box center [859, 127] width 1380 height 25
click at [81, 57] on h5 "Home" at bounding box center [96, 57] width 85 height 15
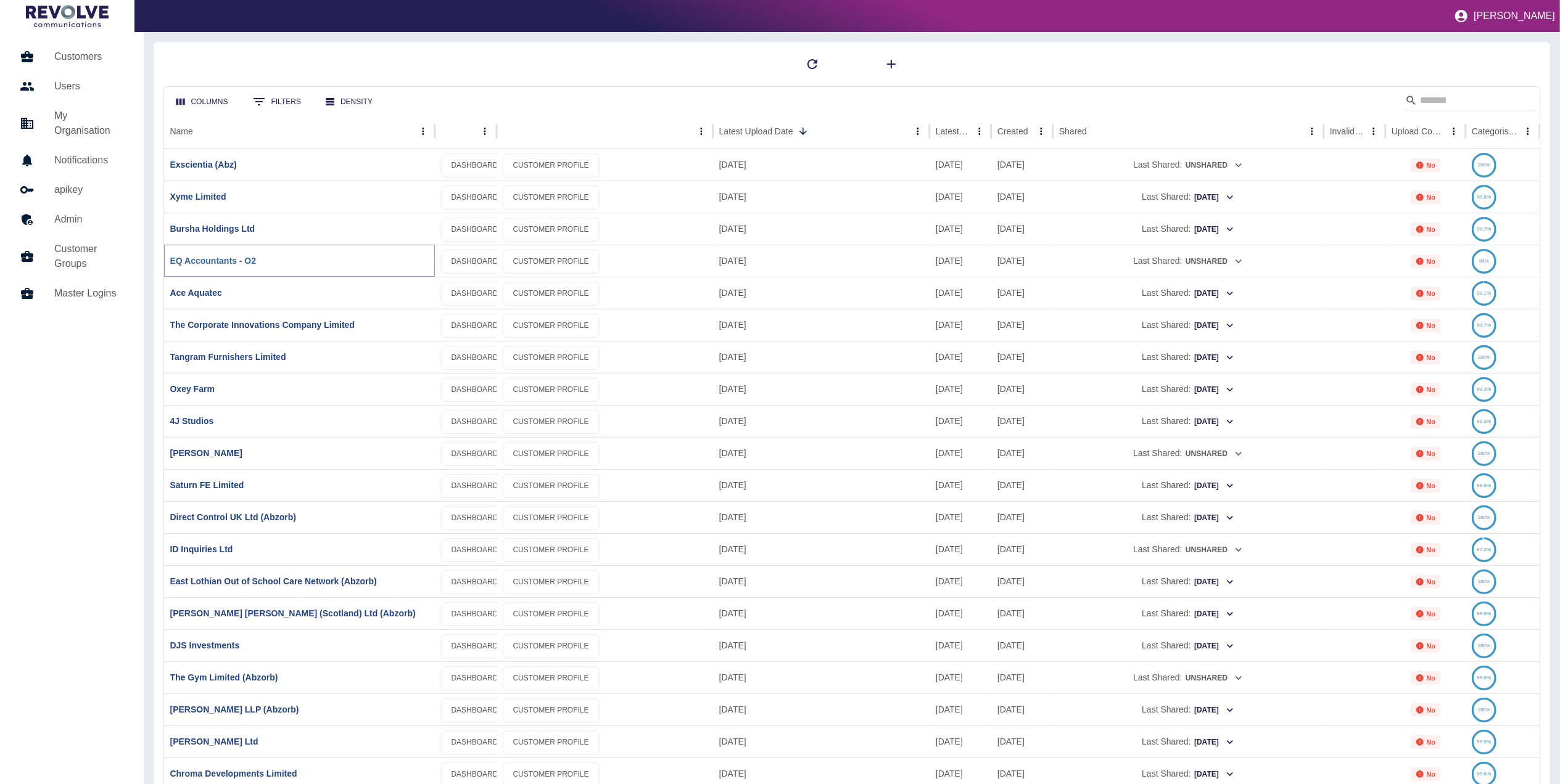
click at [221, 260] on link "EQ Accountants - O2" at bounding box center [213, 261] width 87 height 10
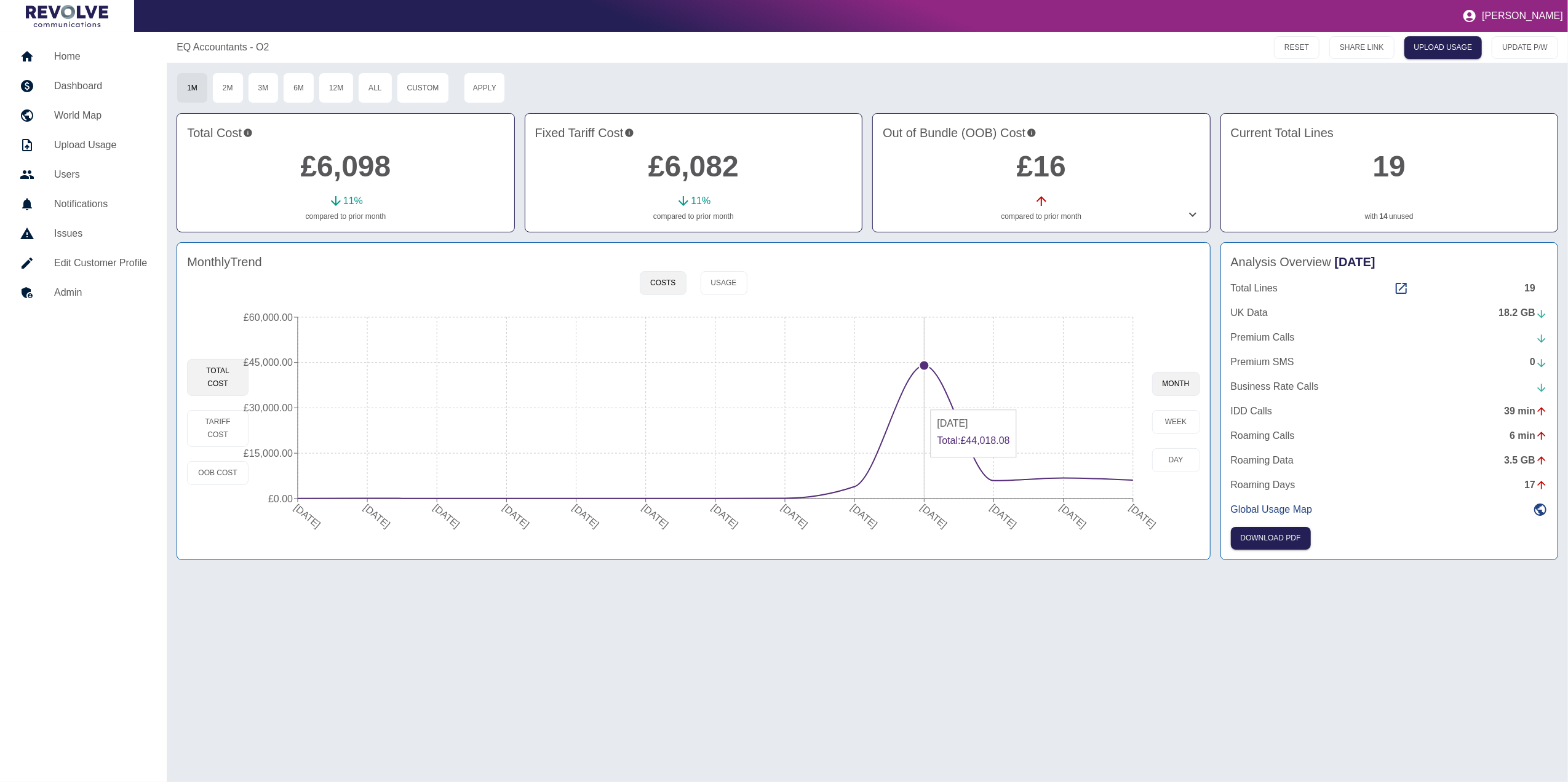
click at [926, 465] on icon "[DATE] [DATE] [DATE] [DATE] [DATE] [DATE] [DATE] [DATE] [DATE] [DATE] [DATE] [D…" at bounding box center [699, 422] width 903 height 233
click at [925, 362] on circle at bounding box center [923, 366] width 10 height 10
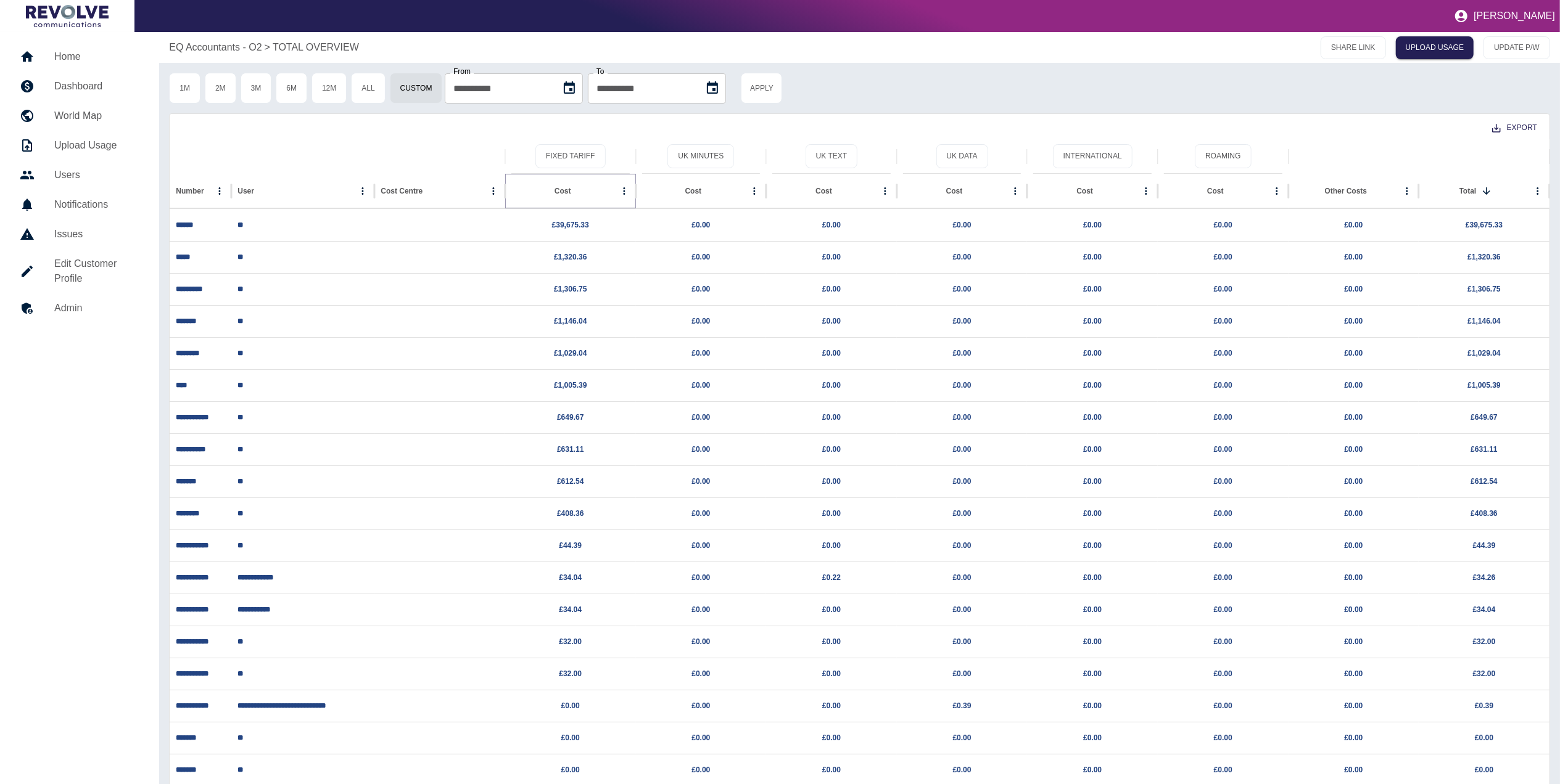
click at [576, 188] on icon "Sort" at bounding box center [581, 191] width 11 height 11
click at [568, 226] on link "£39,675.33" at bounding box center [570, 225] width 37 height 9
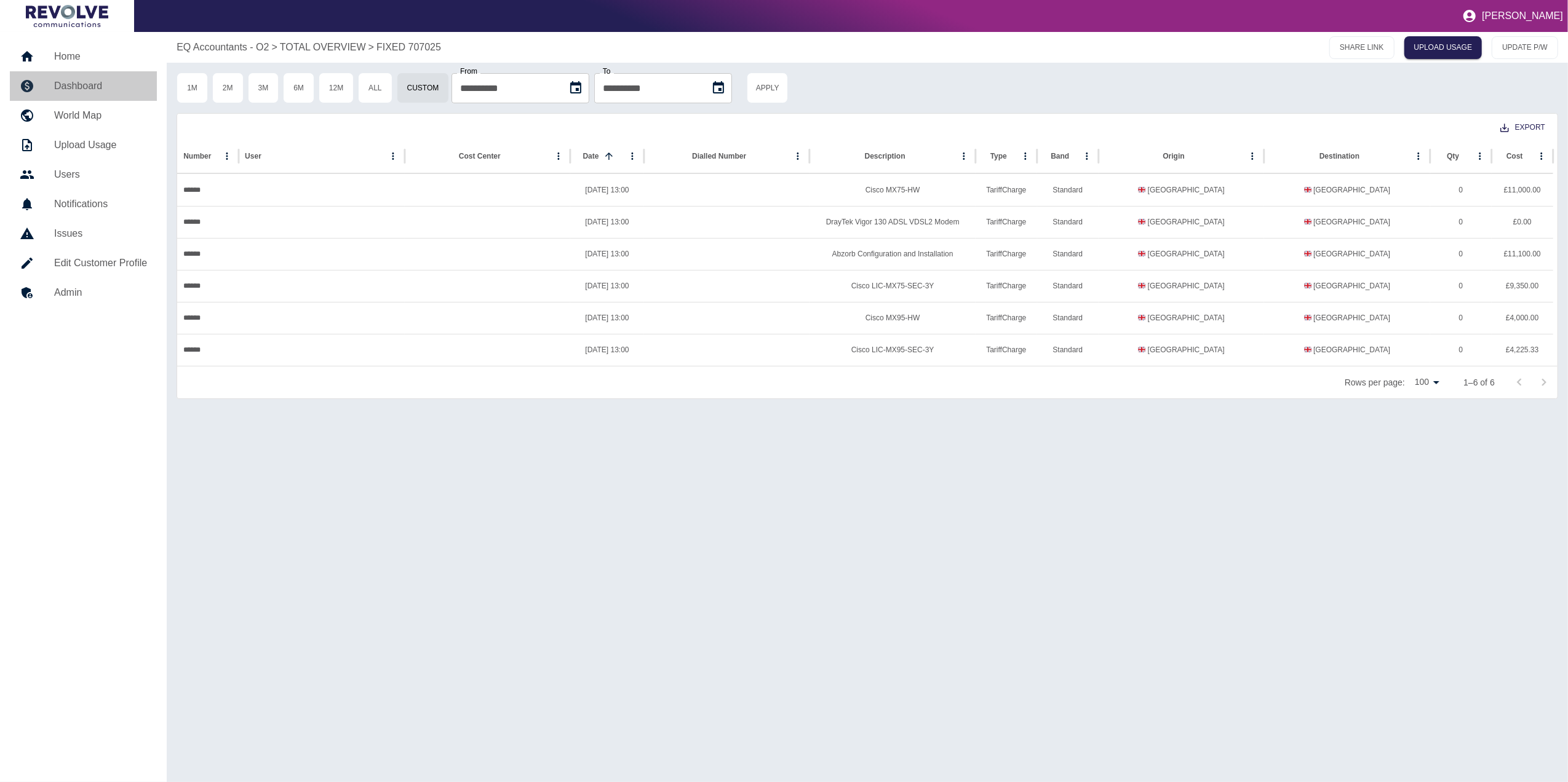
click at [104, 72] on link "Dashboard" at bounding box center [83, 86] width 147 height 30
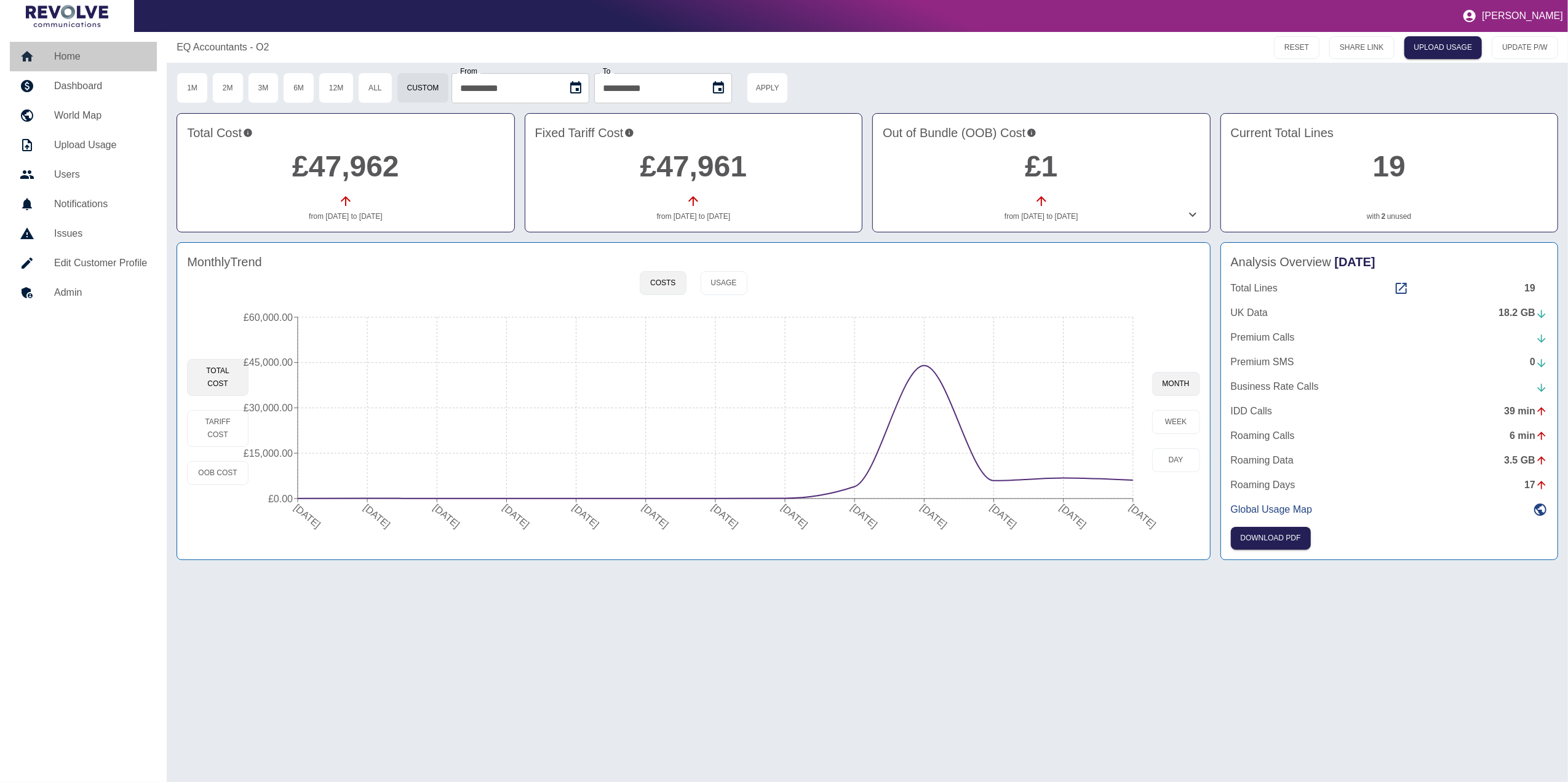
click at [92, 52] on h5 "Home" at bounding box center [100, 57] width 93 height 15
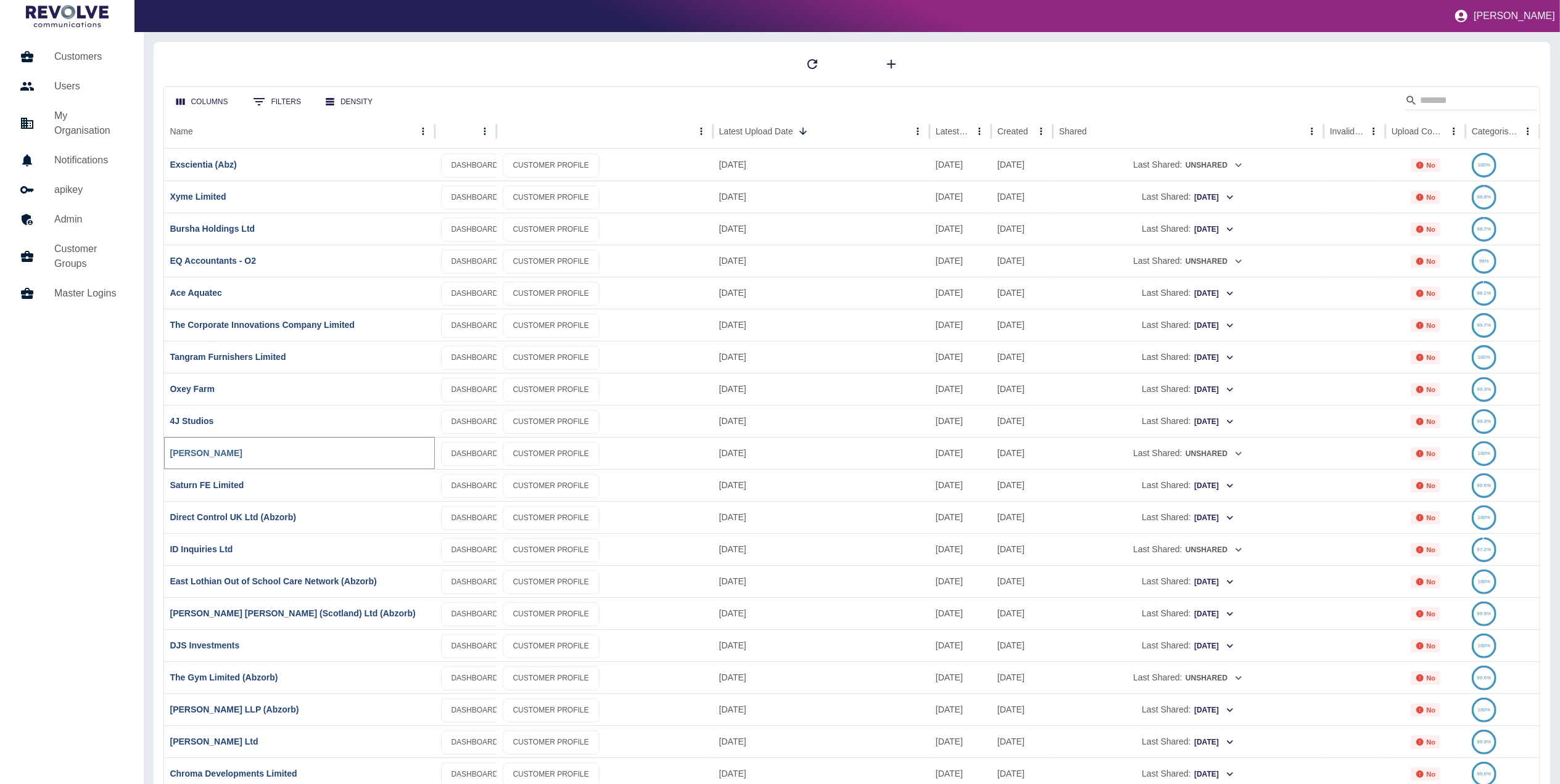
click at [190, 457] on link "[PERSON_NAME]" at bounding box center [206, 452] width 72 height 10
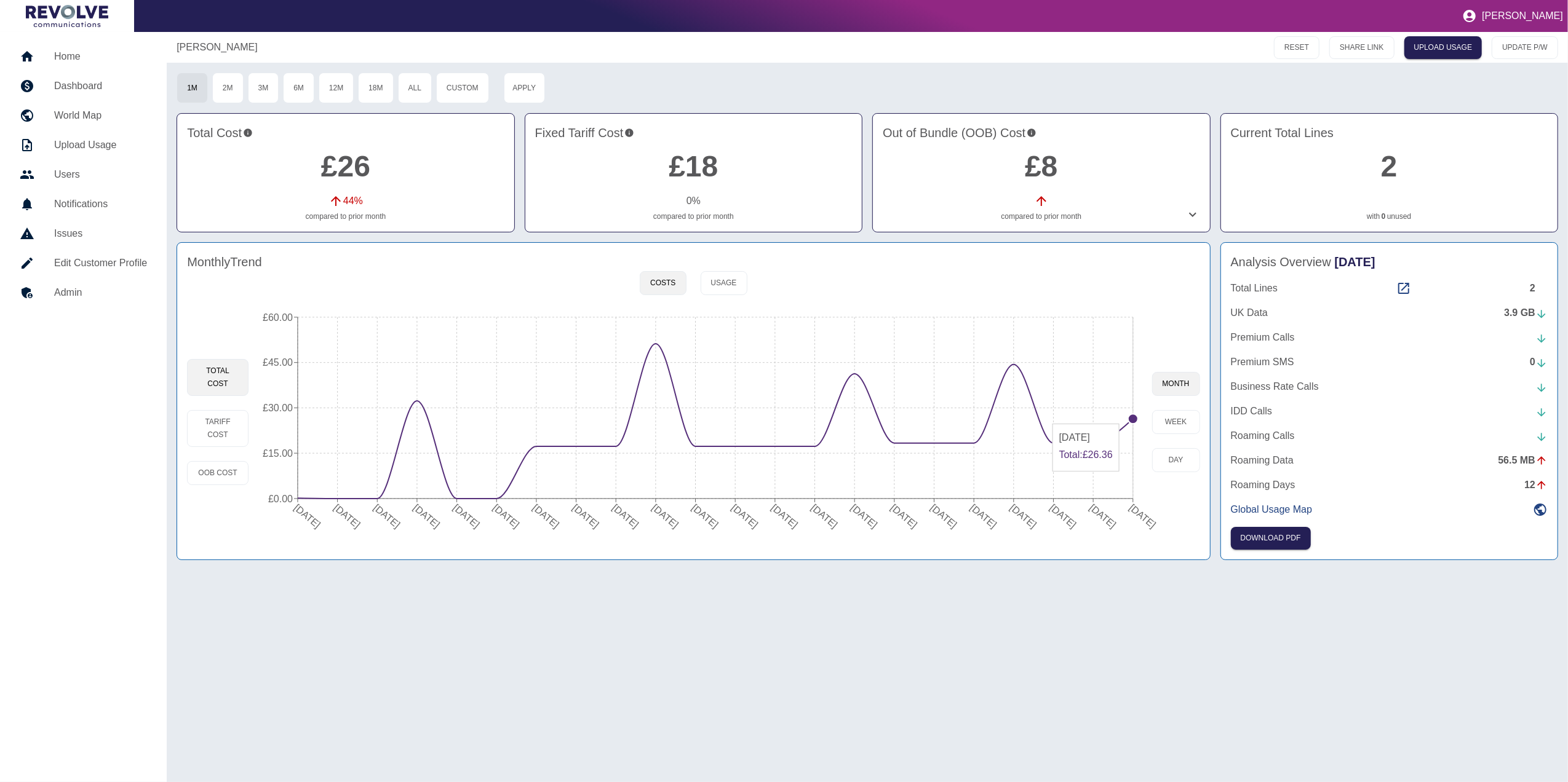
click at [1129, 419] on circle at bounding box center [1132, 418] width 10 height 10
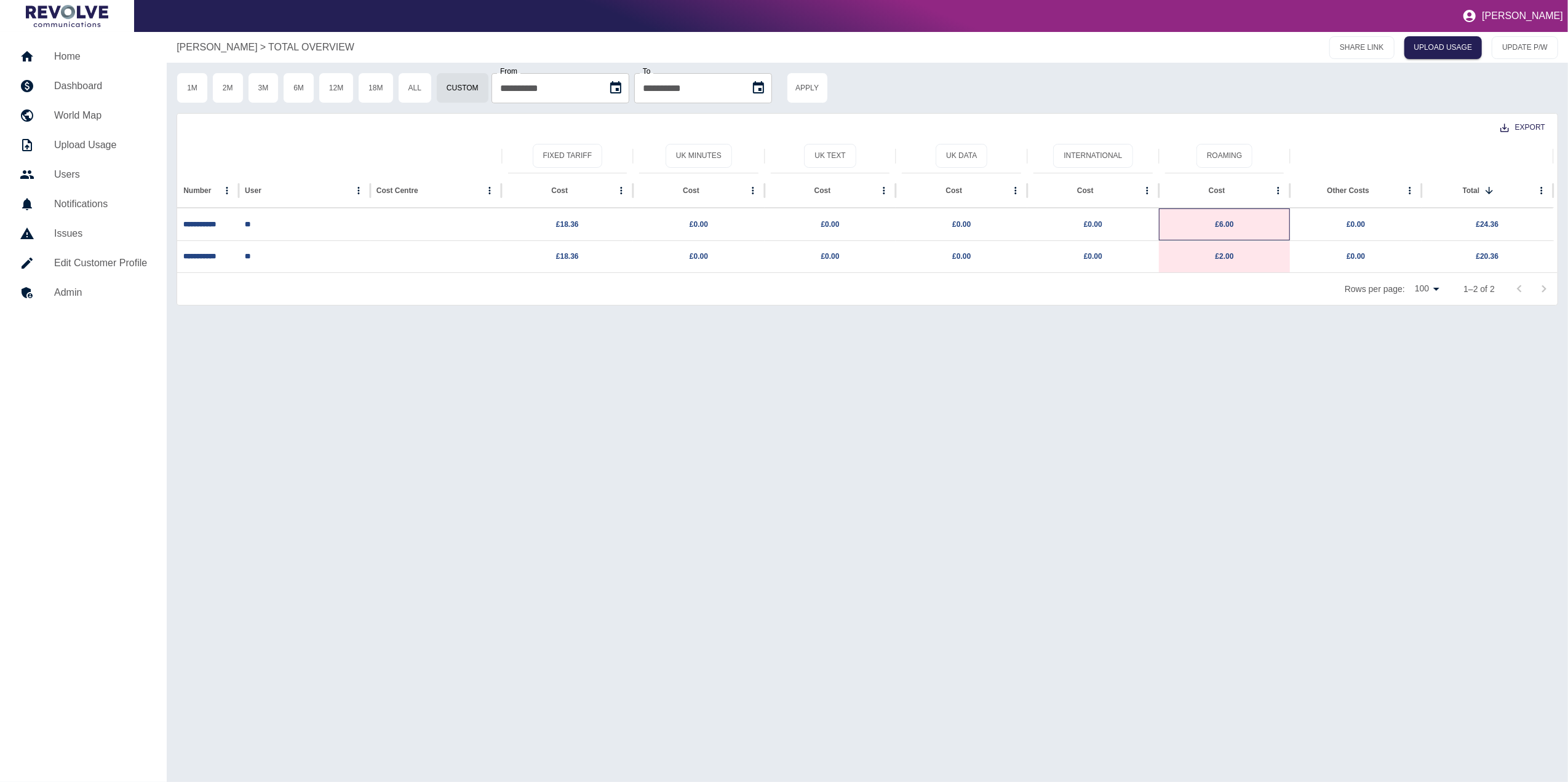
click at [1216, 222] on p "£6.00" at bounding box center [1225, 224] width 120 height 31
click at [1233, 222] on link "£6.00" at bounding box center [1224, 224] width 18 height 9
click at [91, 53] on h5 "Home" at bounding box center [100, 57] width 93 height 15
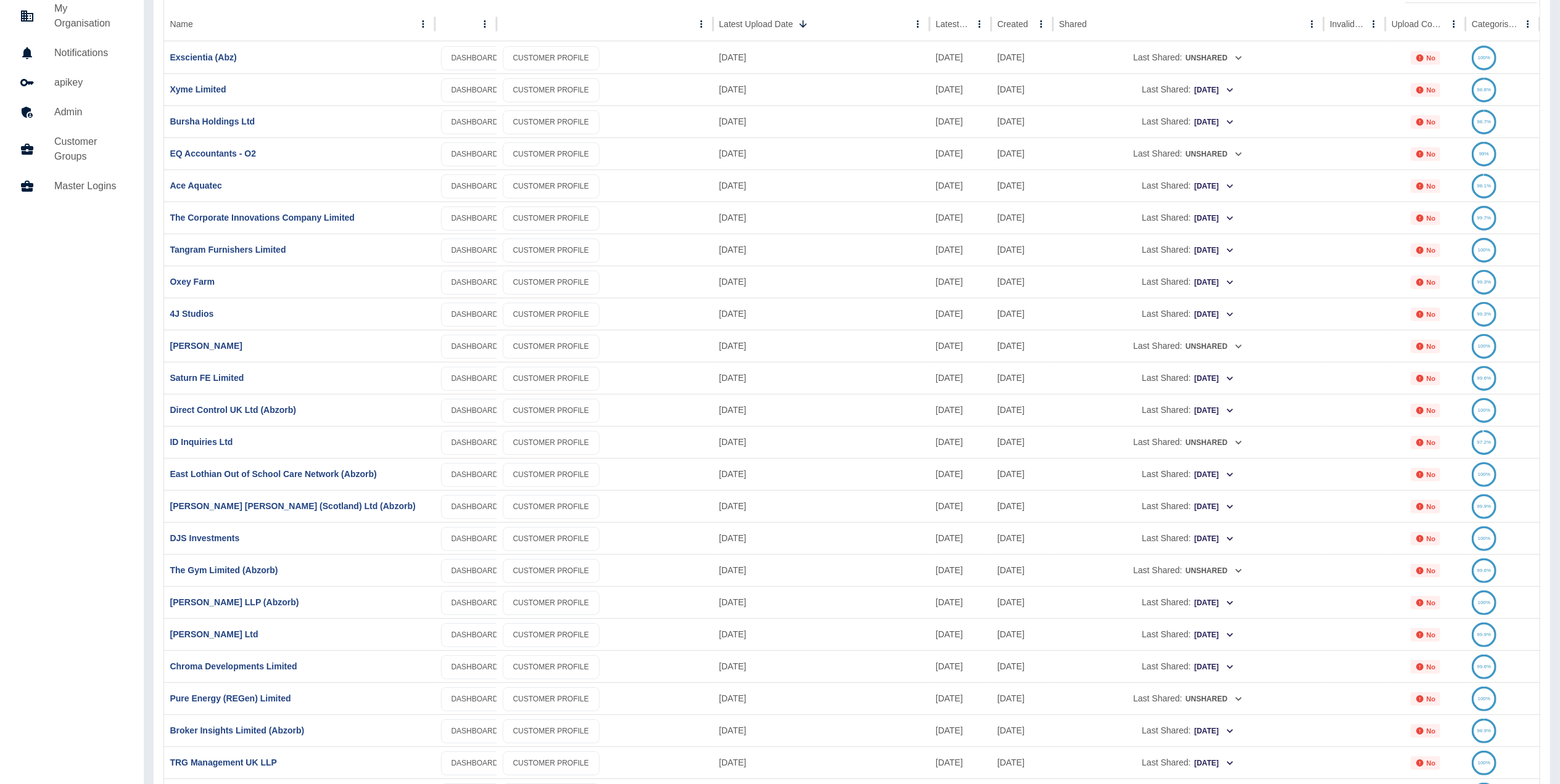
scroll to position [115, 0]
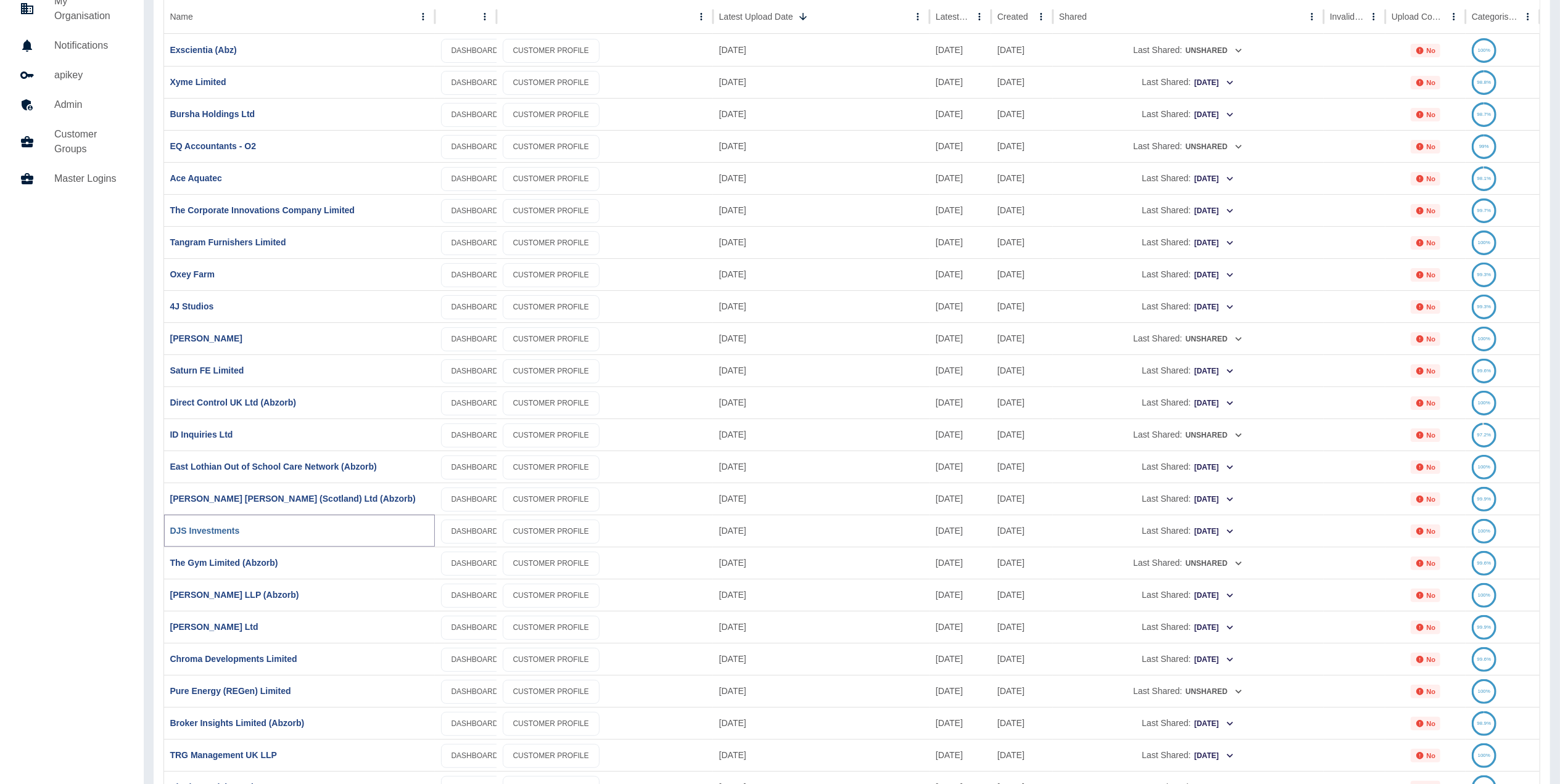
click at [206, 534] on link "DJS Investments" at bounding box center [205, 530] width 70 height 10
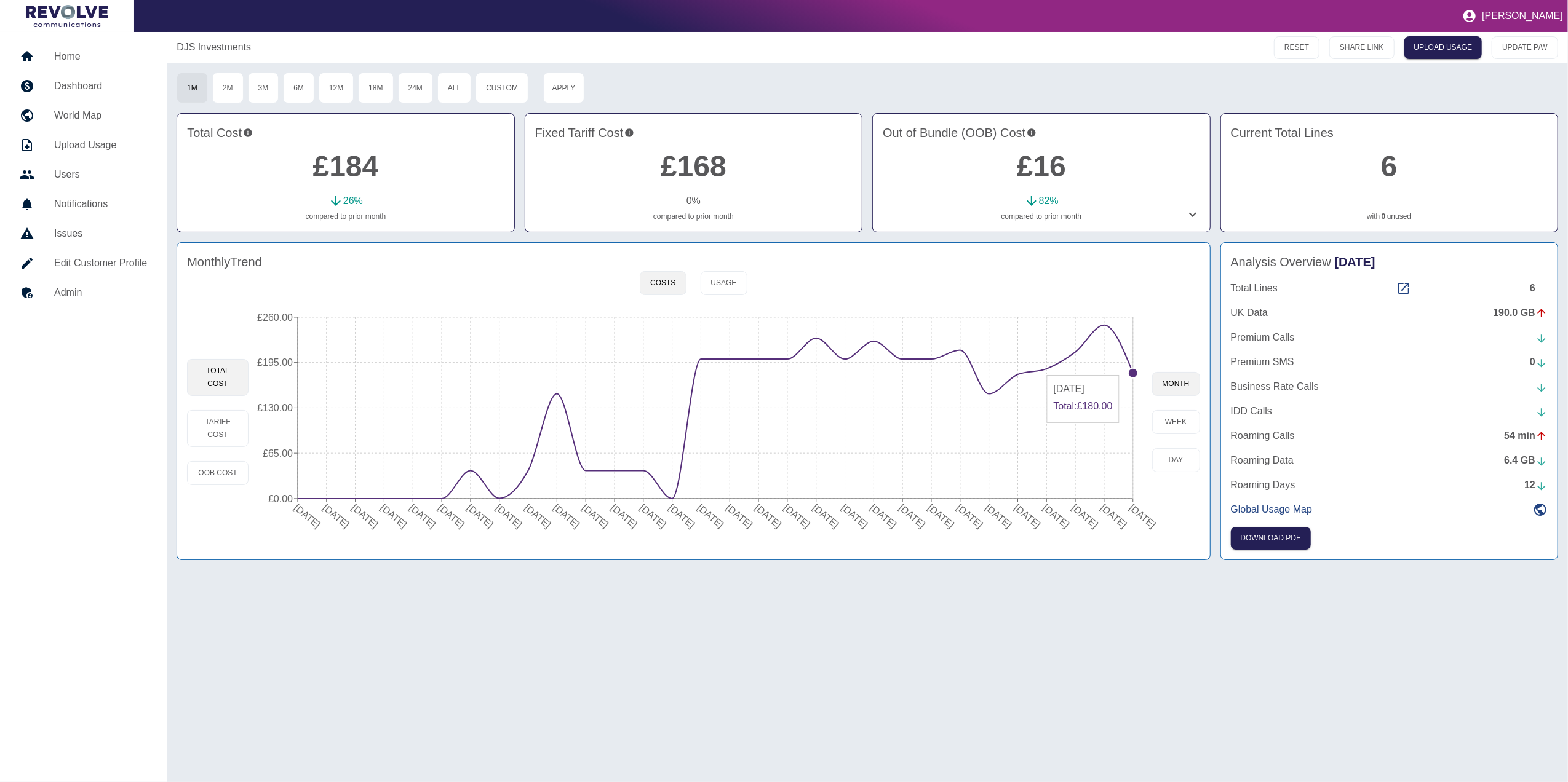
click at [1132, 370] on circle at bounding box center [1132, 373] width 10 height 10
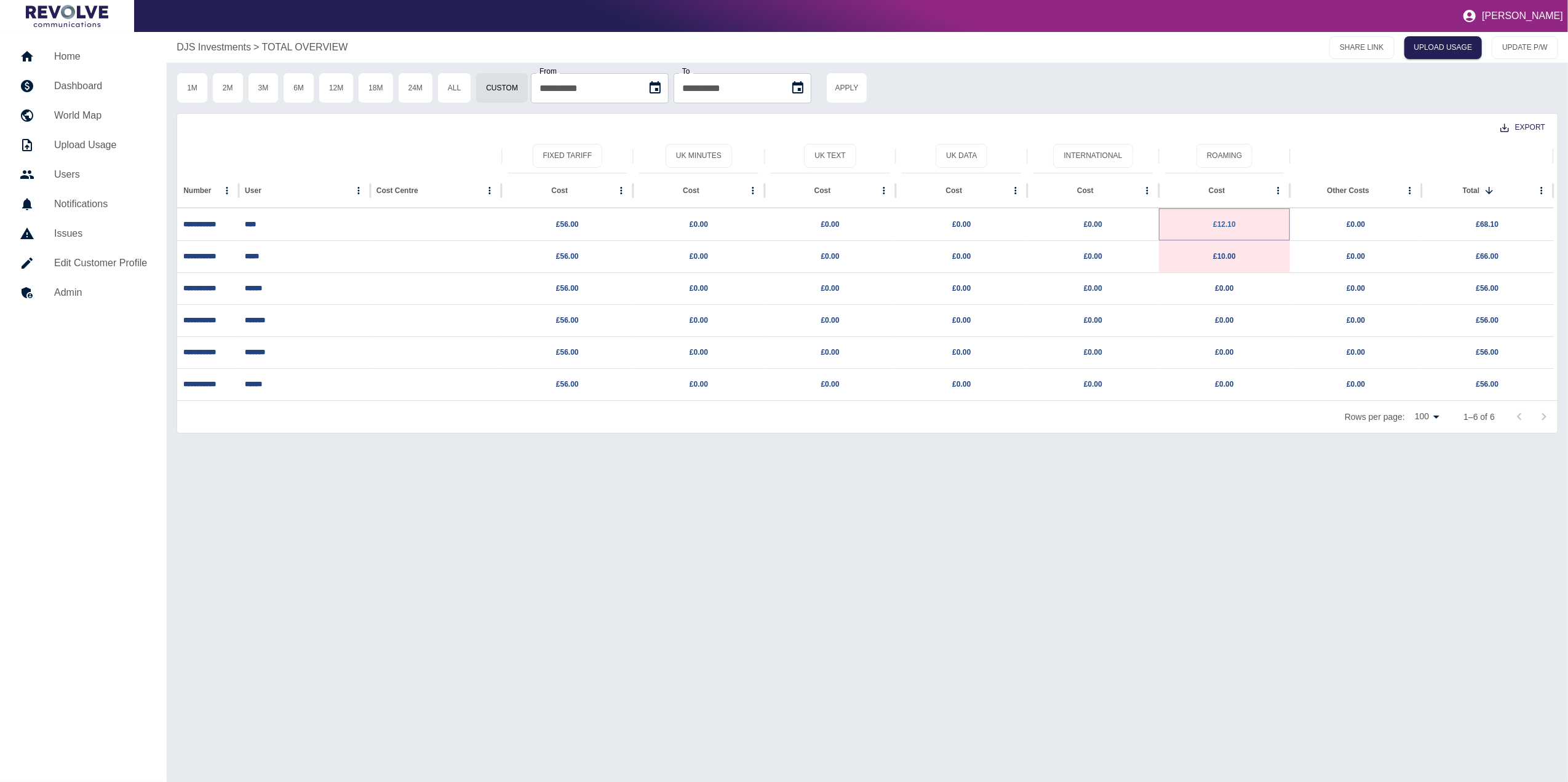
click at [1226, 224] on link "£12.10" at bounding box center [1224, 224] width 23 height 9
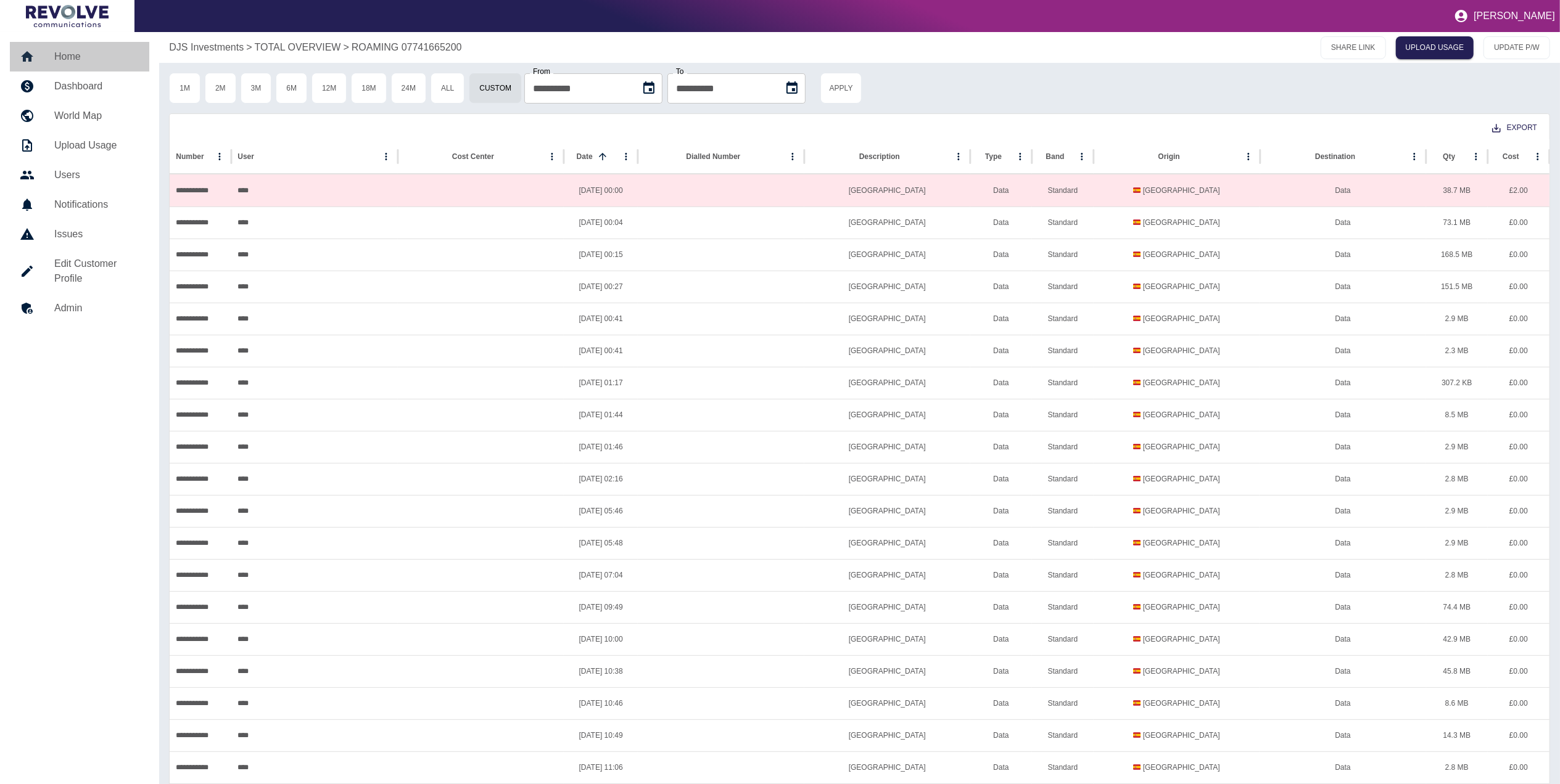
click at [94, 43] on link "Home" at bounding box center [79, 57] width 139 height 30
